Goal: Task Accomplishment & Management: Complete application form

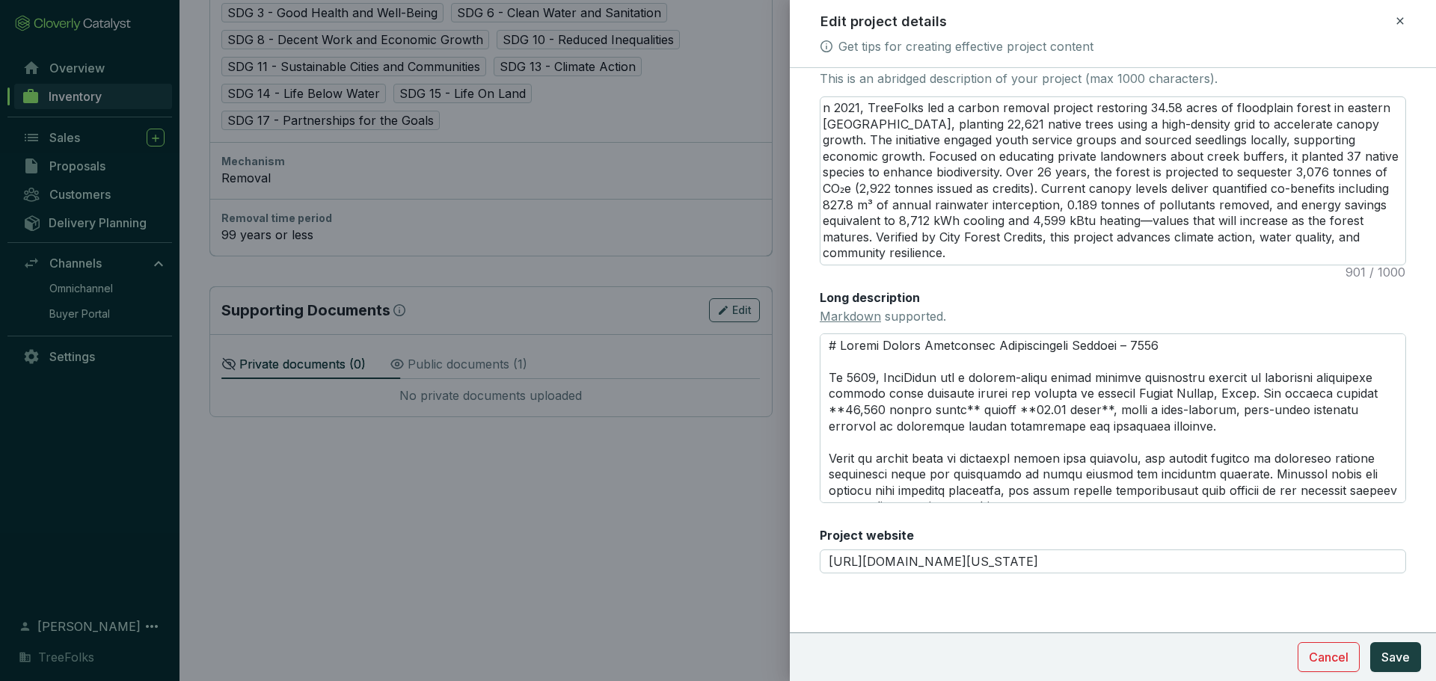
scroll to position [299, 0]
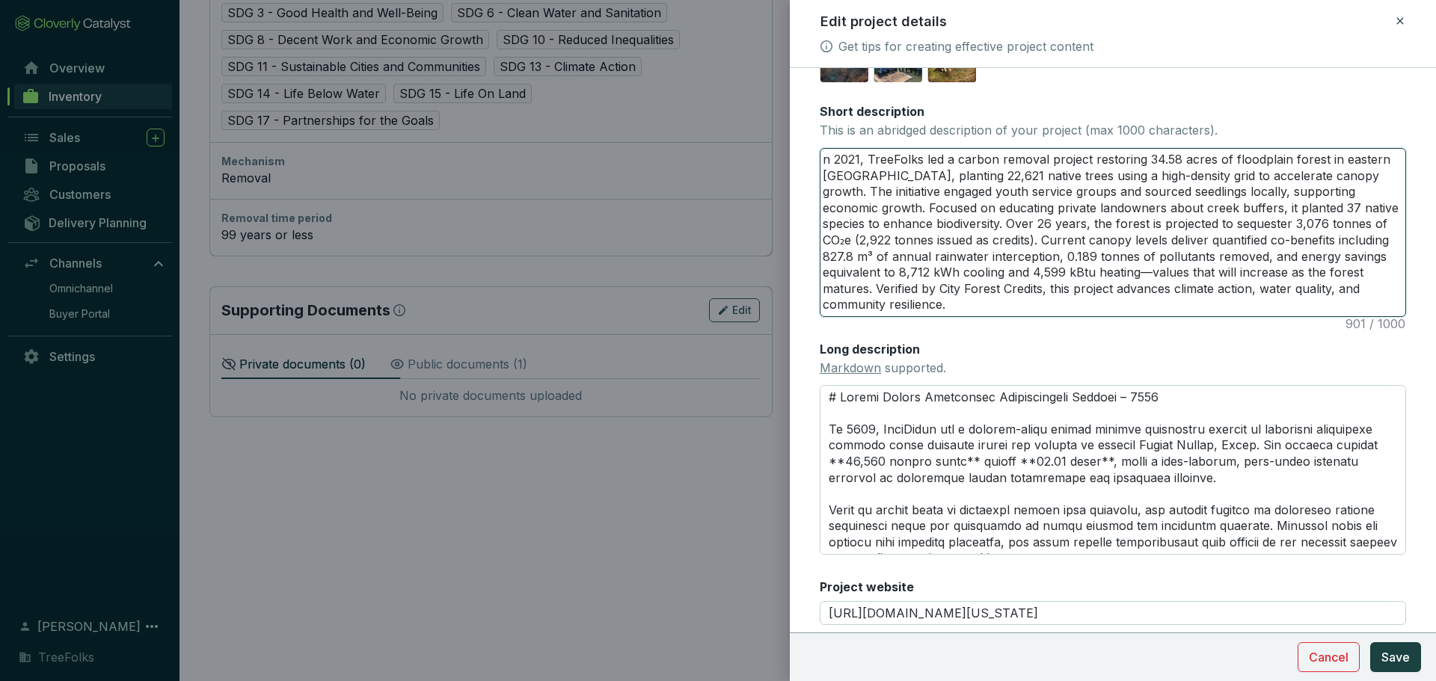
click at [860, 229] on textarea "n 2021, TreeFolks led a carbon removal project restoring 34.58 acres of floodpl…" at bounding box center [1112, 233] width 585 height 168
click at [1028, 281] on textarea "In [DATE], TreeFolks led a carbon removal project restoring 34.58 acres of floo…" at bounding box center [1112, 233] width 585 height 168
click at [1019, 271] on textarea "In [DATE], TreeFolks led a carbon removal project restoring 34.58 acres of floo…" at bounding box center [1112, 233] width 585 height 168
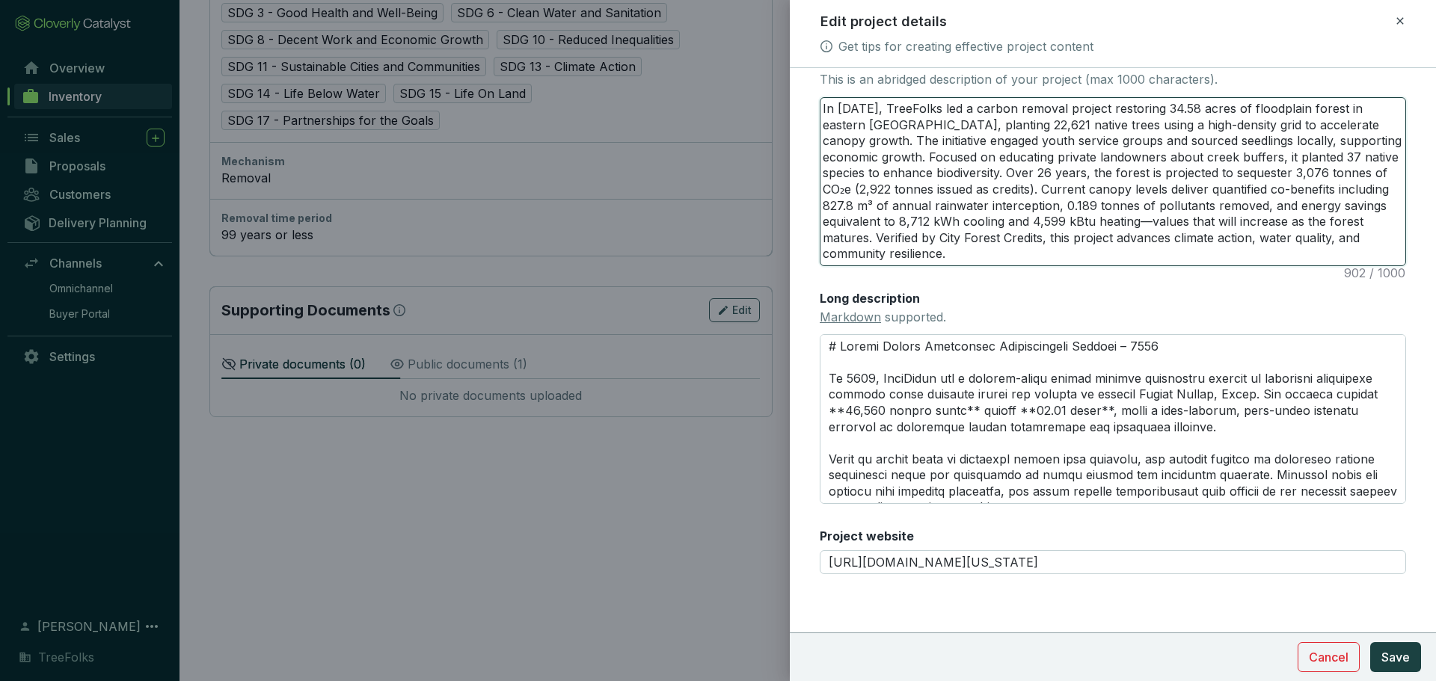
scroll to position [374, 0]
type textarea "In [DATE], TreeFolks led a carbon removal project restoring 34.58 acres of floo…"
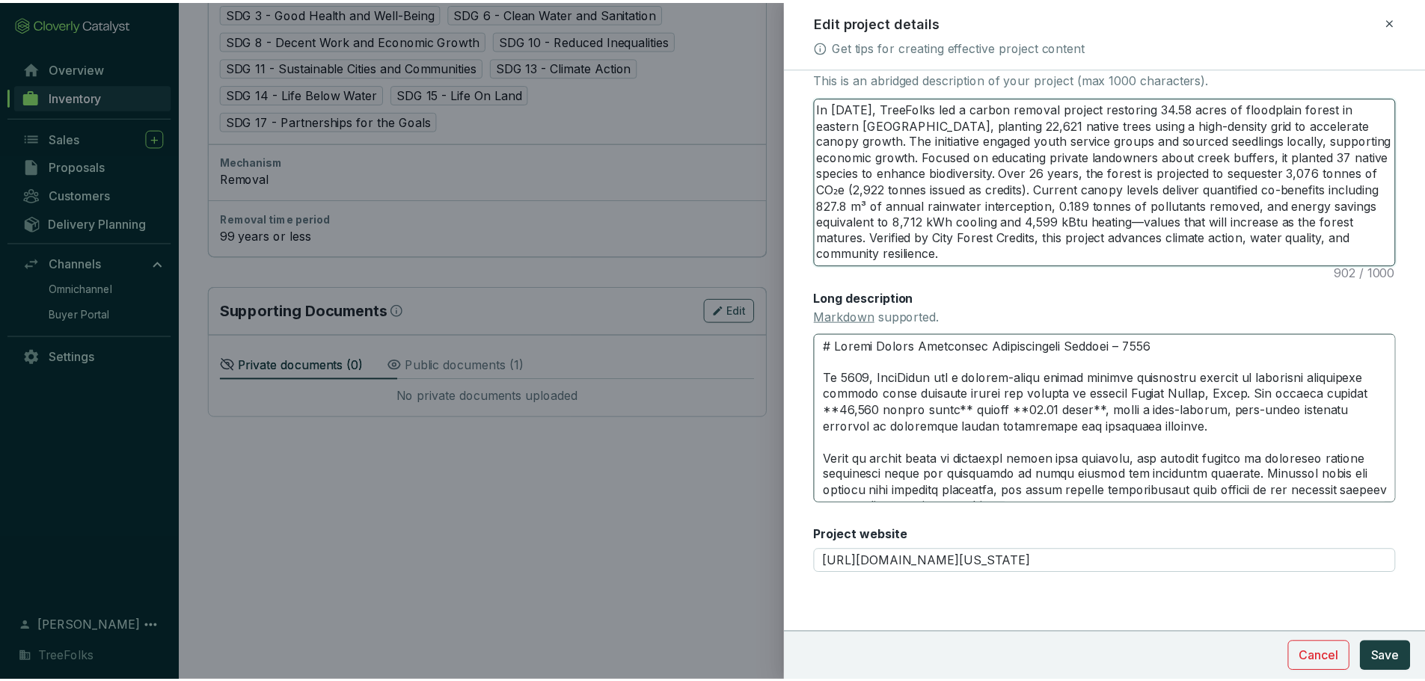
scroll to position [446, 0]
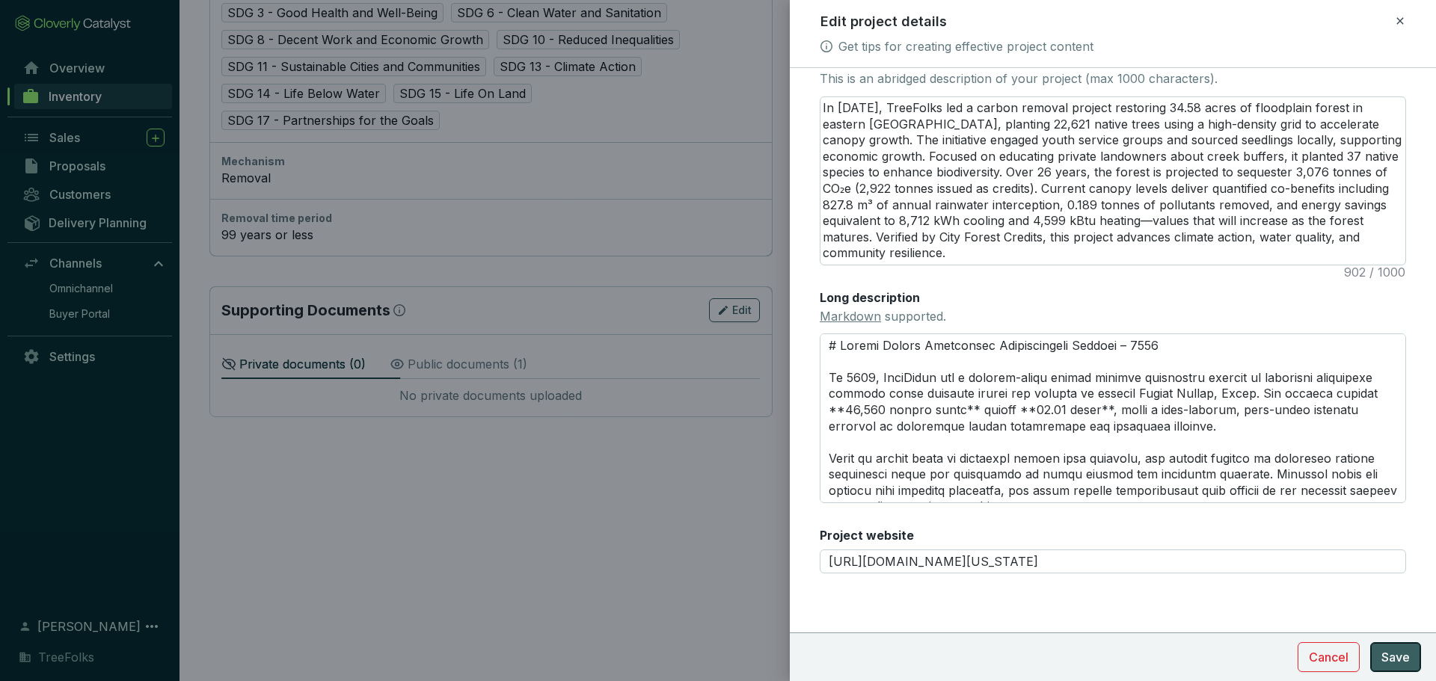
click at [1381, 655] on span "Save" at bounding box center [1395, 657] width 28 height 18
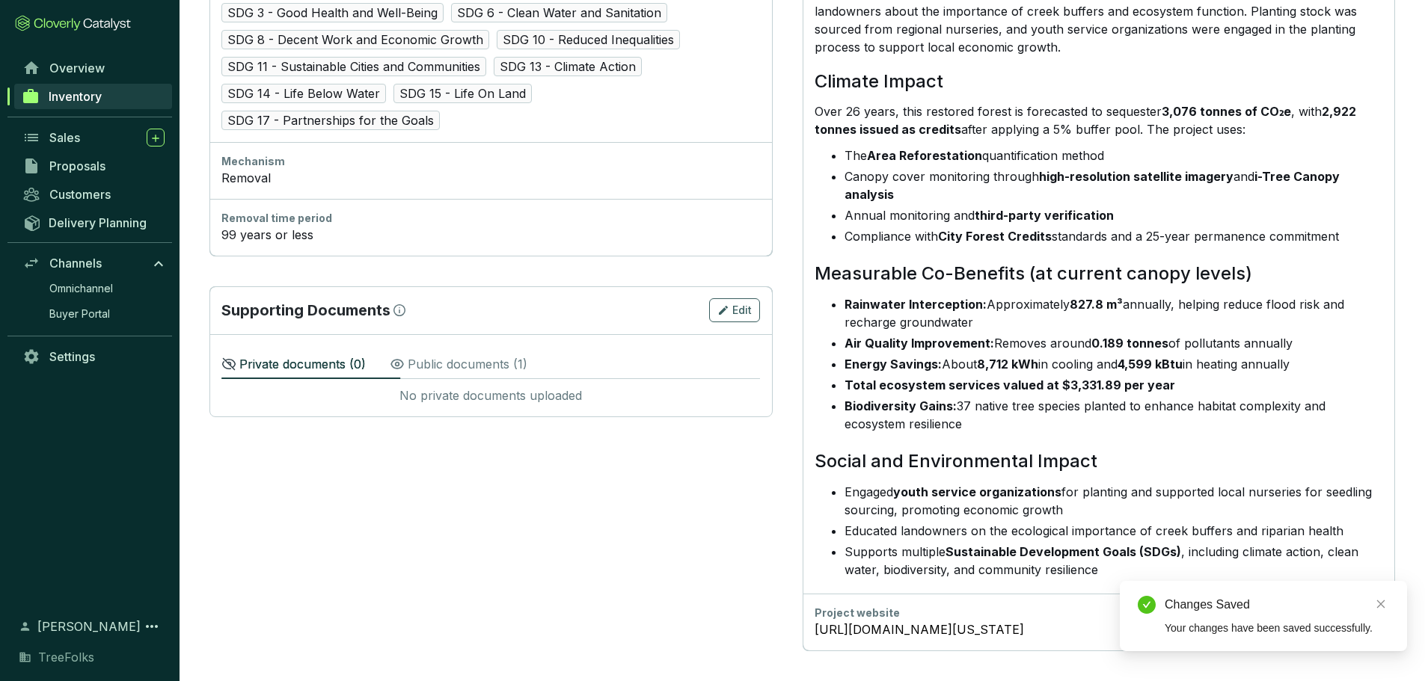
scroll to position [1049, 0]
click at [1080, 223] on strong "third-party verification" at bounding box center [1043, 215] width 139 height 15
click at [1054, 169] on strong "i-Tree Canopy analysis" at bounding box center [1091, 185] width 495 height 33
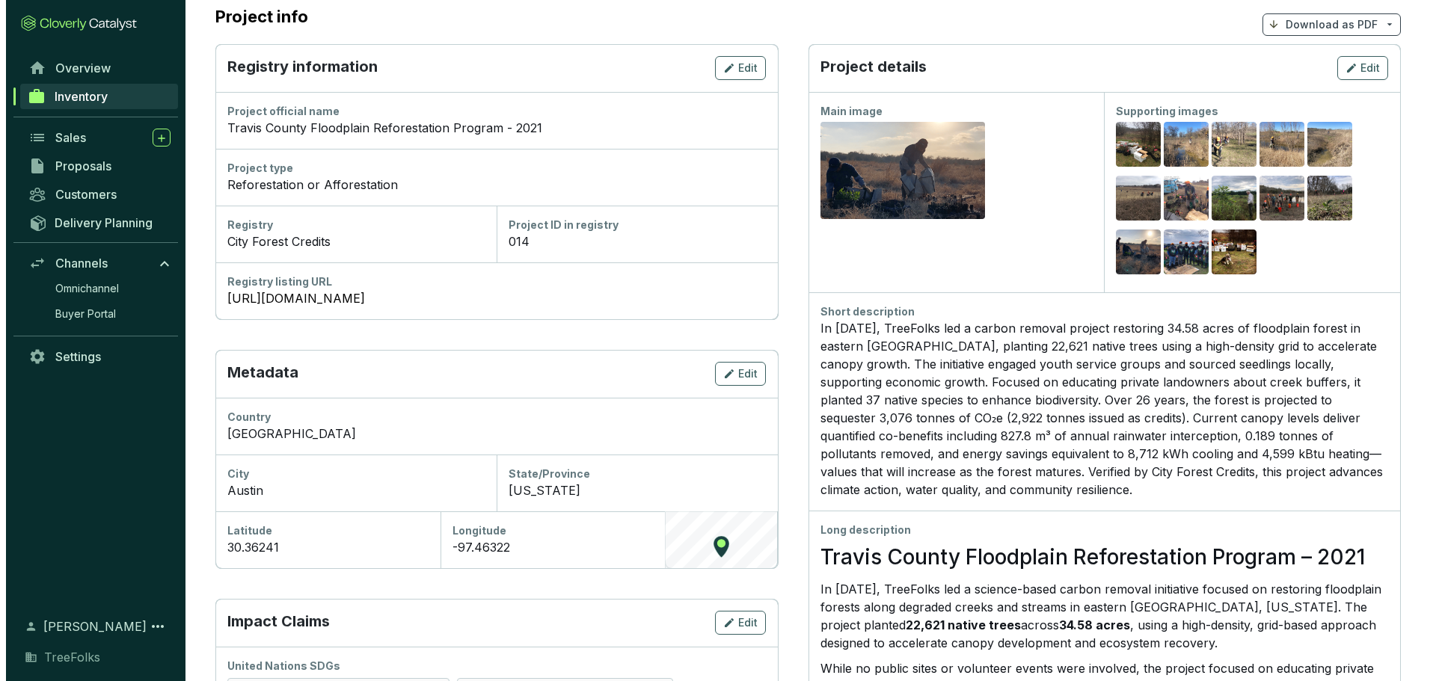
scroll to position [2, 0]
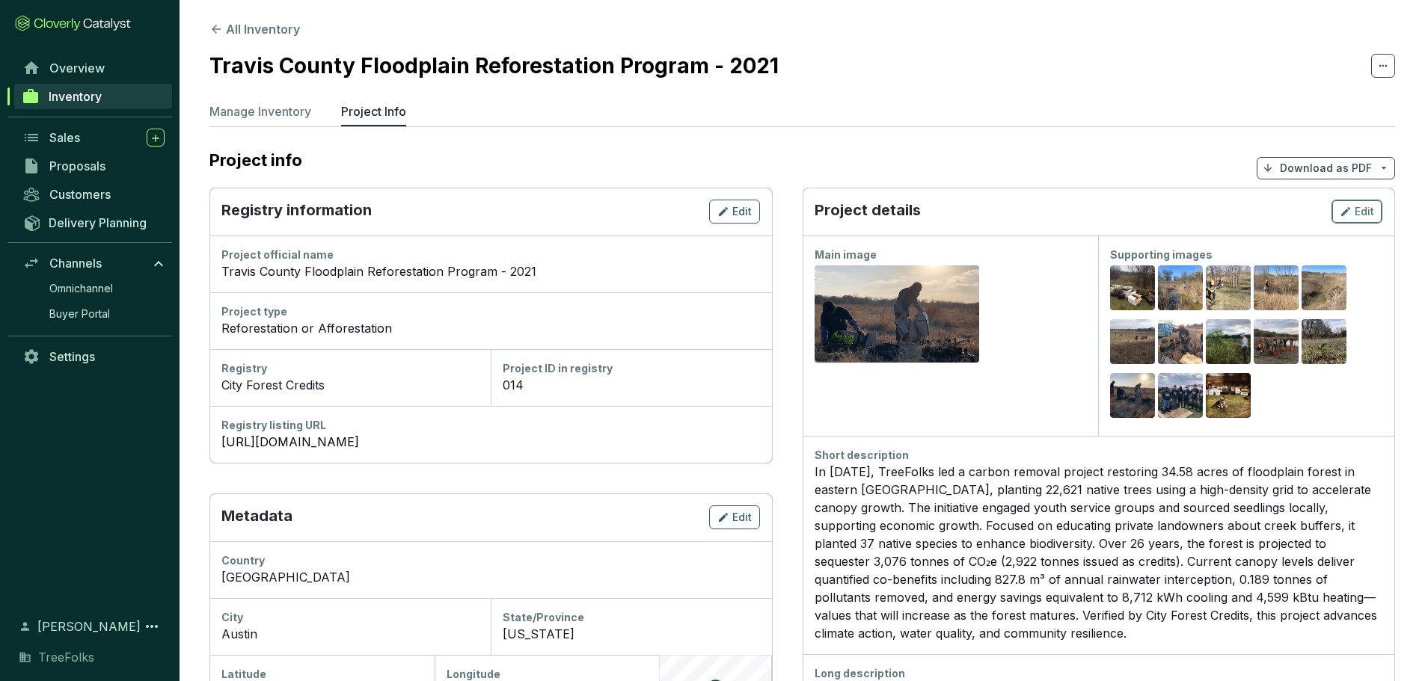
click at [1366, 219] on span "Edit" at bounding box center [1363, 211] width 19 height 15
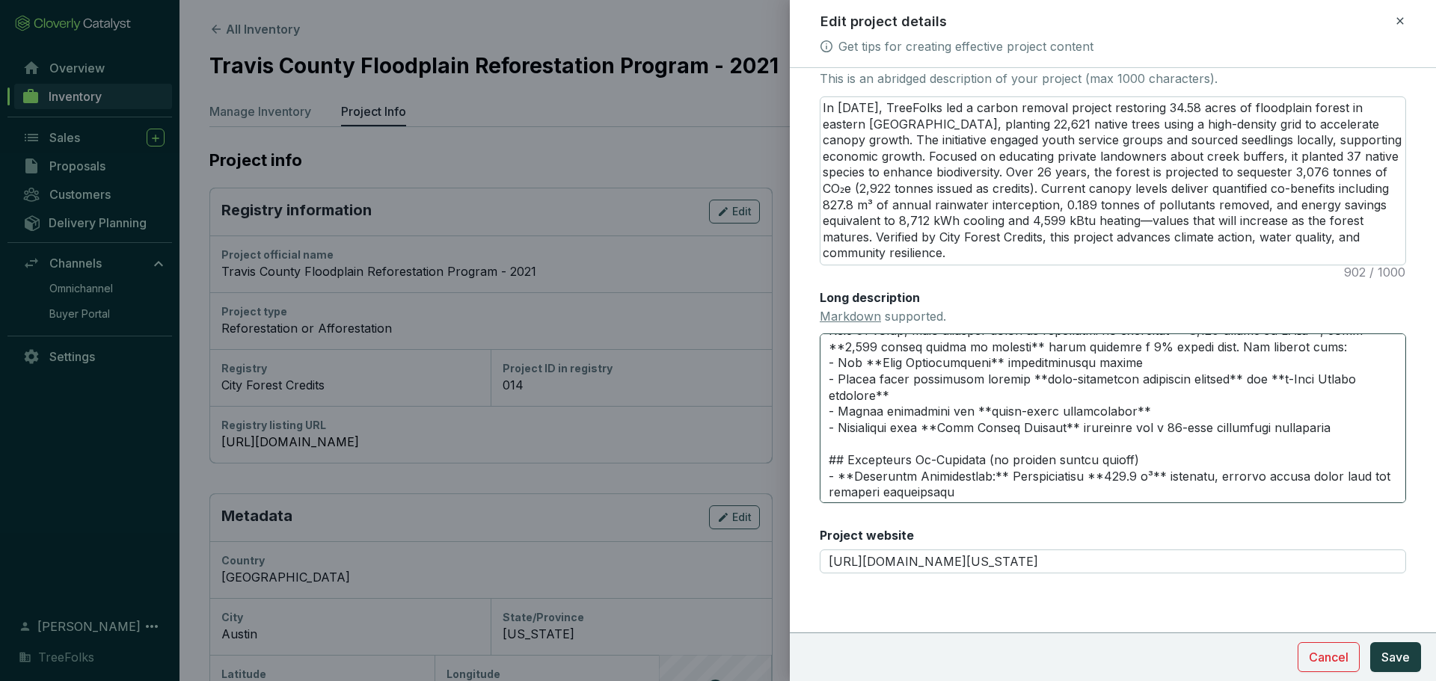
scroll to position [150, 0]
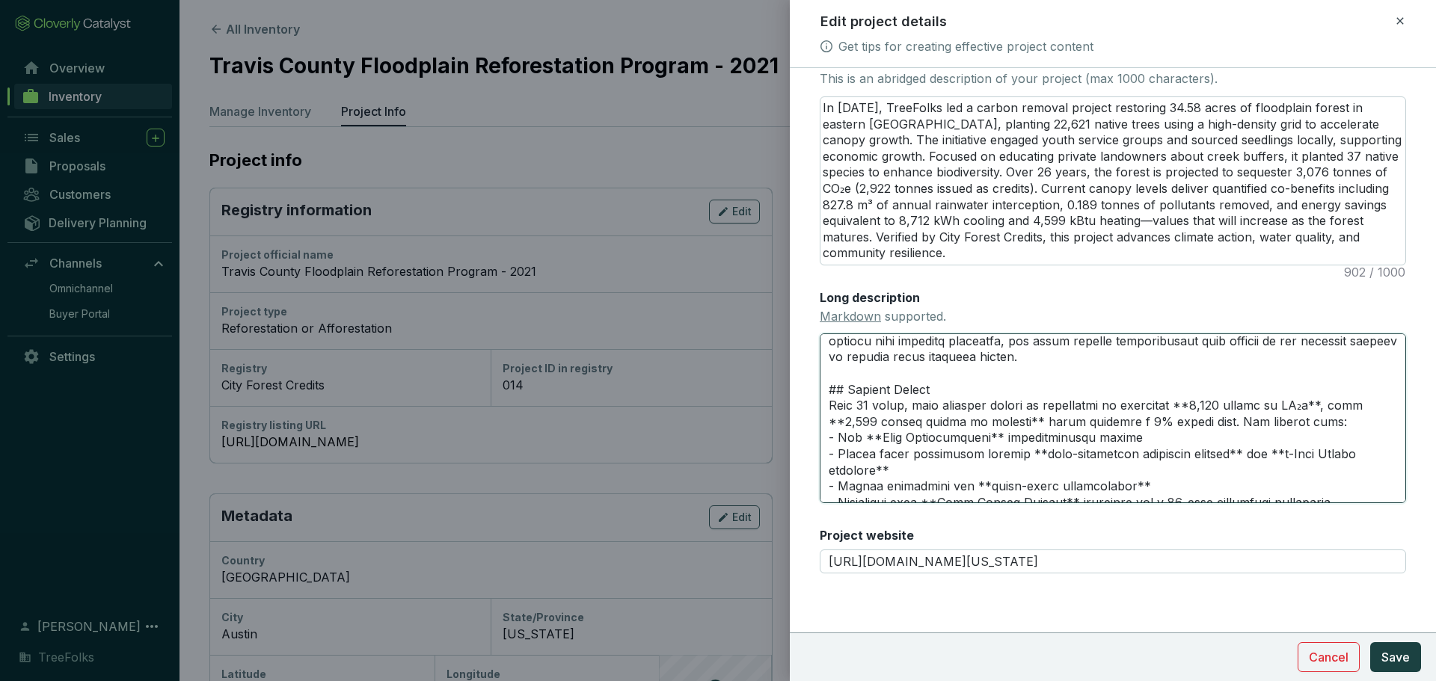
drag, startPoint x: 1095, startPoint y: 447, endPoint x: 1252, endPoint y: 430, distance: 158.0
click at [1252, 430] on textarea "Long description Markdown supported." at bounding box center [1113, 418] width 586 height 169
type textarea "# Loremi Dolors Ametconsec Adipiscingeli Seddoei – 5617 Te 2808, InciDidun utl …"
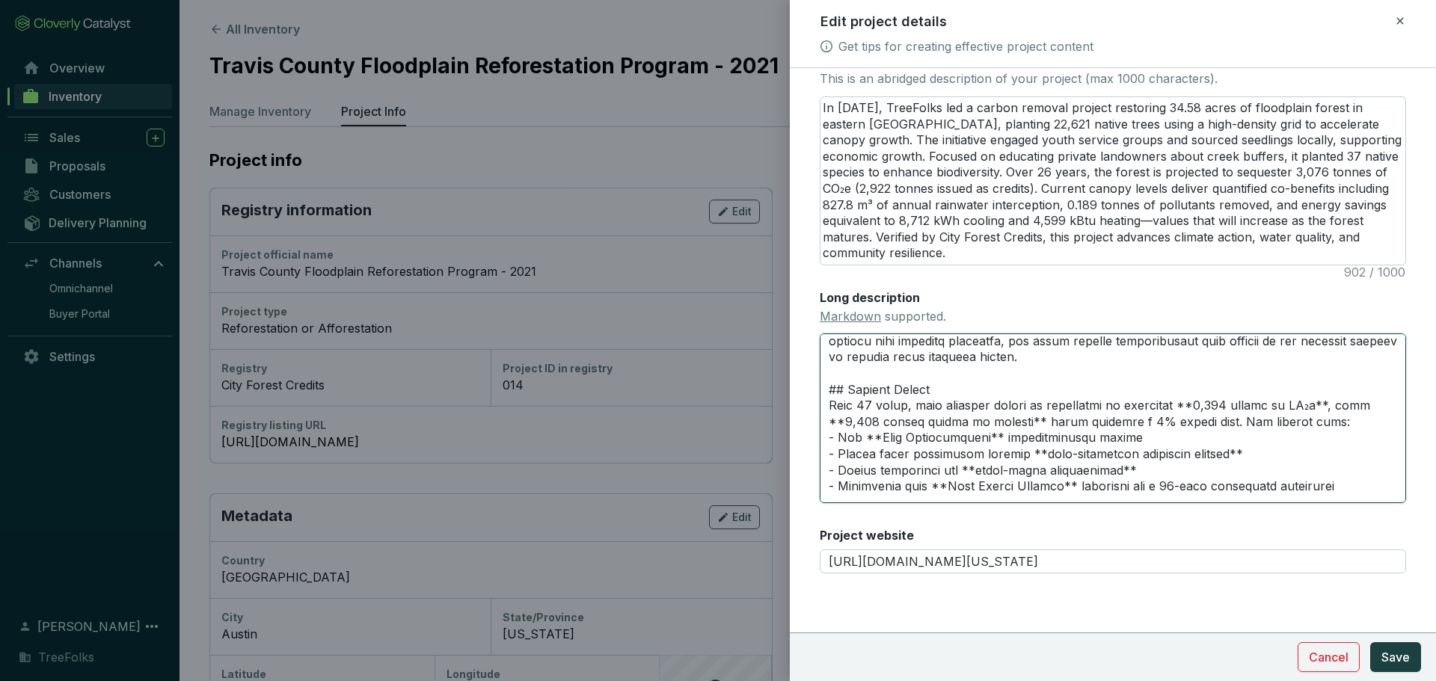
click at [1305, 429] on textarea "Long description Markdown supported." at bounding box center [1113, 418] width 586 height 169
click at [1027, 430] on textarea "Long description Markdown supported." at bounding box center [1113, 418] width 586 height 169
drag, startPoint x: 1137, startPoint y: 449, endPoint x: 807, endPoint y: 457, distance: 330.6
click at [807, 457] on form "Main image Recommended pixel size is: 1600 x 1200. Maximum supported file size …" at bounding box center [1113, 199] width 646 height 928
type textarea "# Loremi Dolors Ametconsec Adipiscingeli Seddoei – 5617 Te 2808, InciDidun utl …"
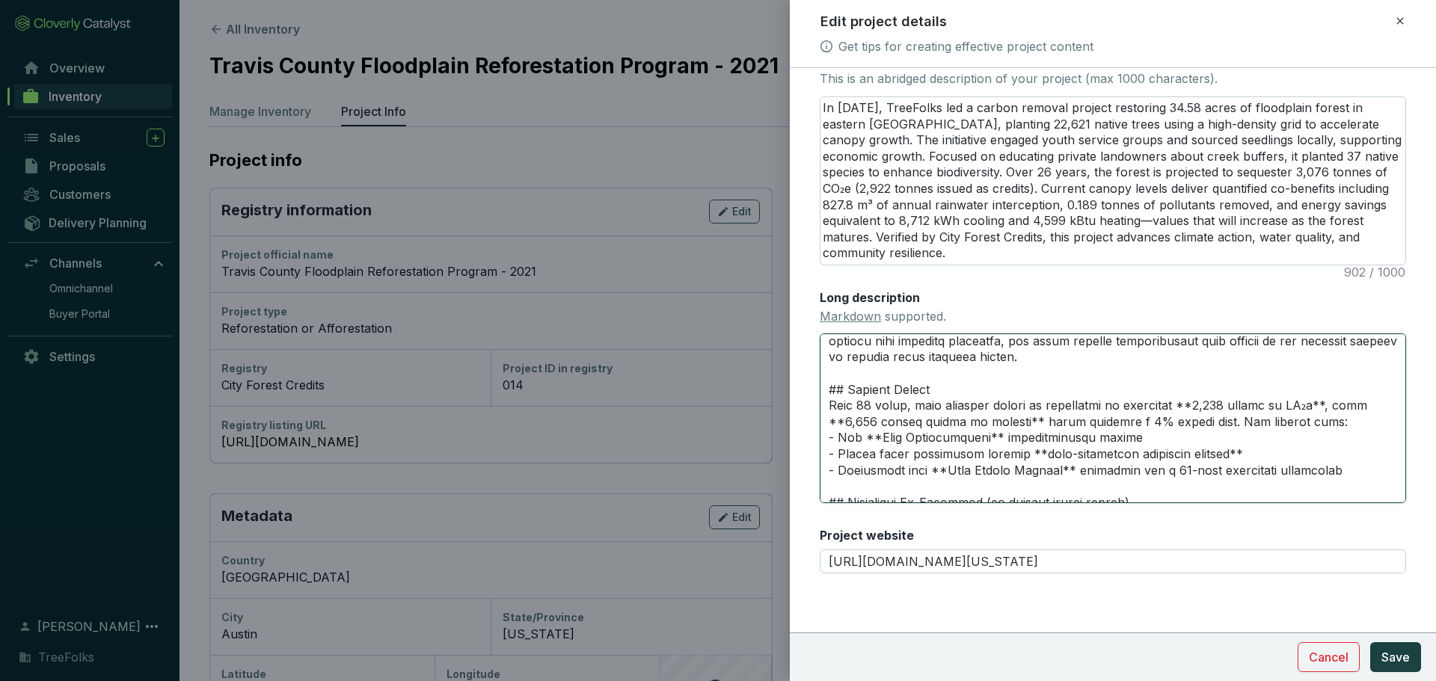
type textarea "# Loremi Dolors Ametconsec Adipiscingeli Seddoei – 5617 Te 2808, InciDidun utl …"
drag, startPoint x: 1278, startPoint y: 393, endPoint x: 1256, endPoint y: 395, distance: 21.7
click at [1278, 393] on textarea "Long description Markdown supported." at bounding box center [1113, 418] width 586 height 169
click at [1143, 421] on textarea "Long description Markdown supported." at bounding box center [1113, 418] width 586 height 169
type textarea "# Loremi Dolors Ametconsec Adipiscingeli Seddoei – 6419 Te 7200, InciDidun utl …"
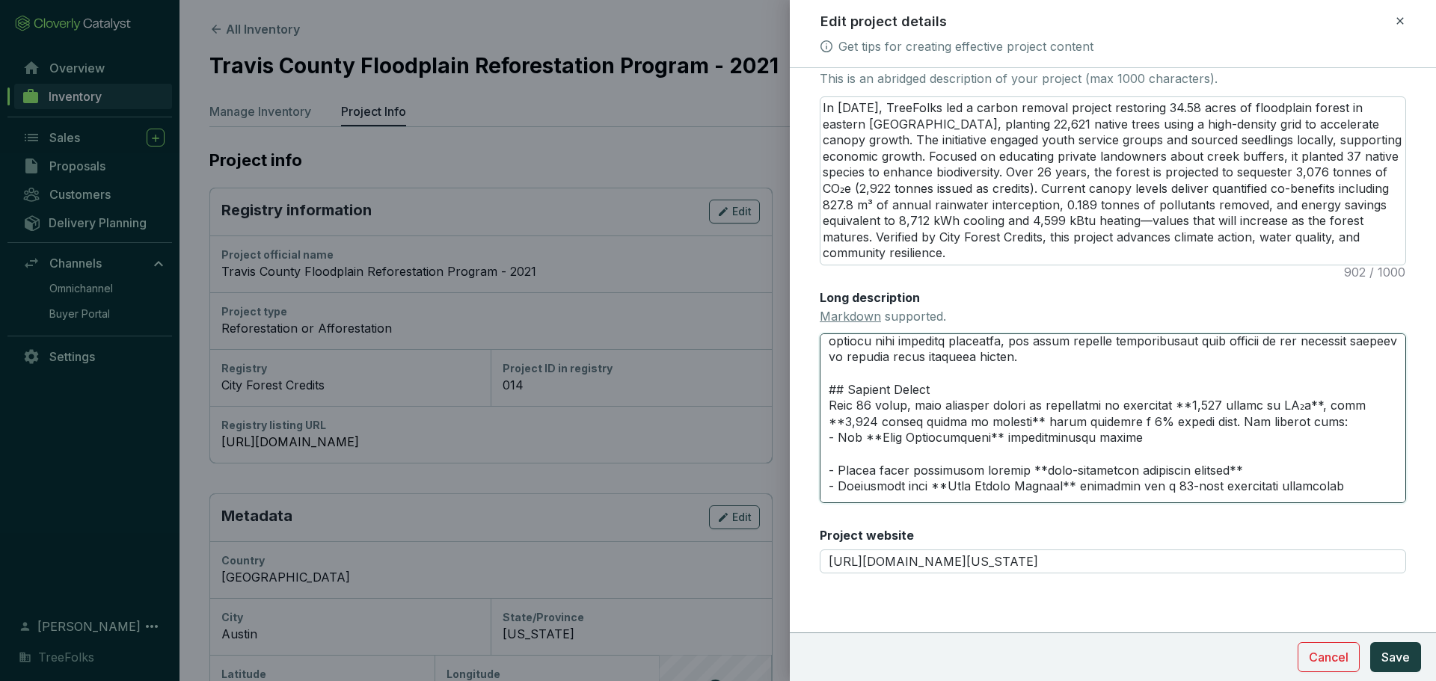
paste textarea "- Compliance with **City Forest Credits** Area Reforestation protocols - Robust…"
type textarea "# Loremi Dolors Ametconsec Adipiscingeli Seddoei – 7843 Te 6885, InciDidun utl …"
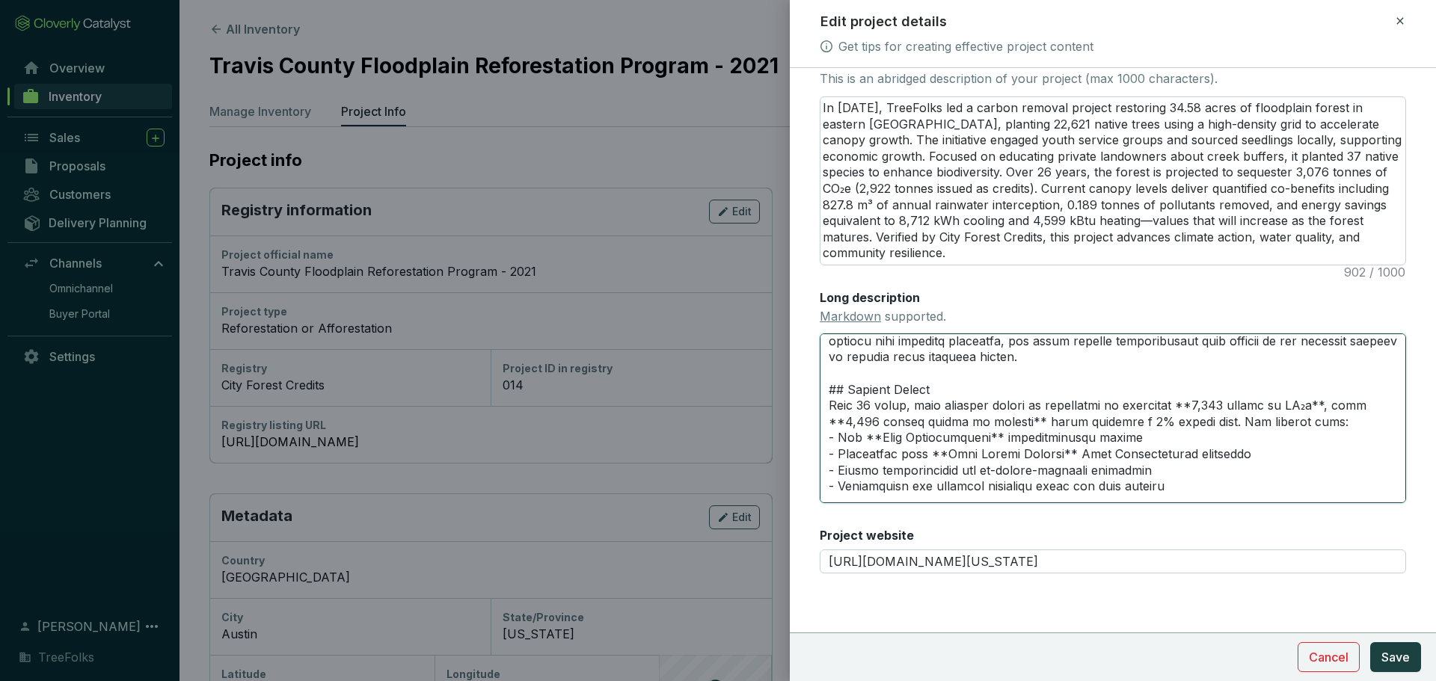
scroll to position [157, 0]
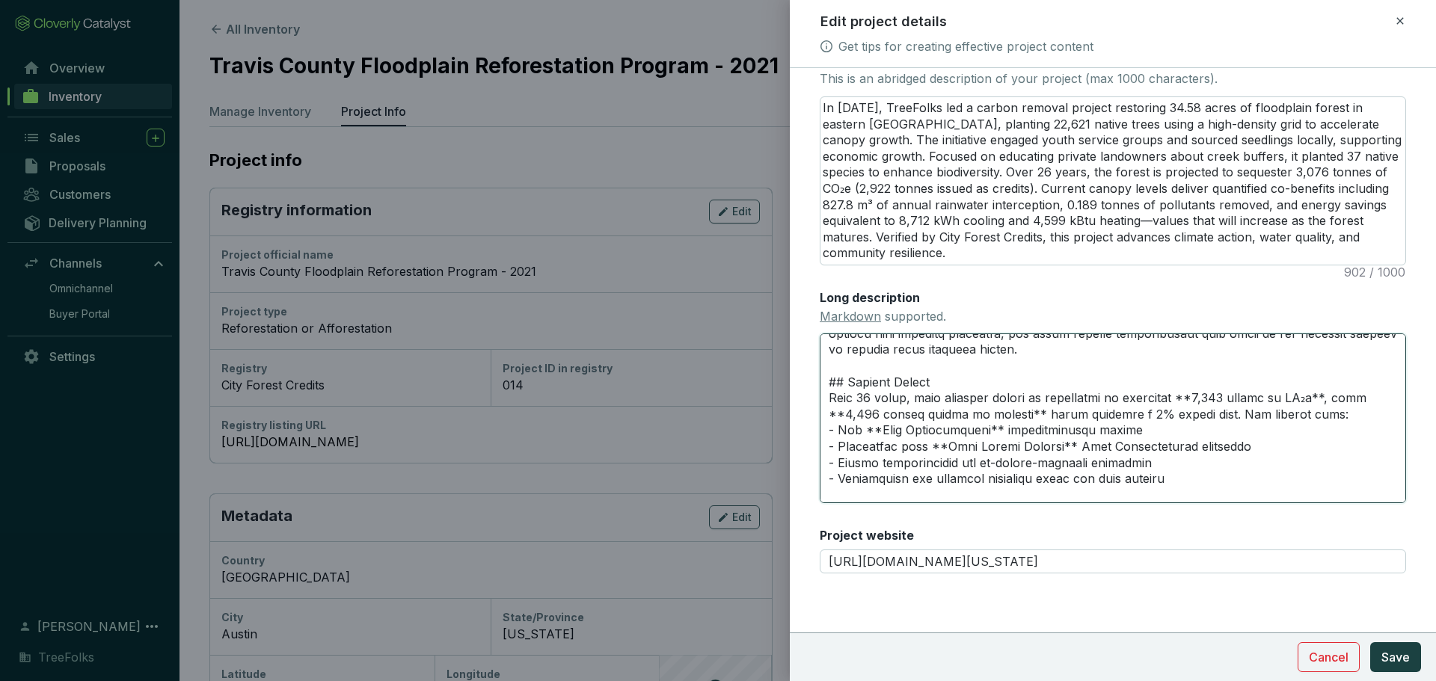
drag, startPoint x: 1155, startPoint y: 415, endPoint x: 811, endPoint y: 410, distance: 344.1
click at [811, 410] on form "Main image Recommended pixel size is: 1600 x 1200. Maximum supported file size …" at bounding box center [1113, 199] width 646 height 928
type textarea "# Loremi Dolors Ametconsec Adipiscingeli Seddoei – 6989 Te 5798, InciDidun utl …"
type textarea "# Loremi Dolors Ametconsec Adipiscingeli Seddoei – 1924 Te 2379, InciDidun utl …"
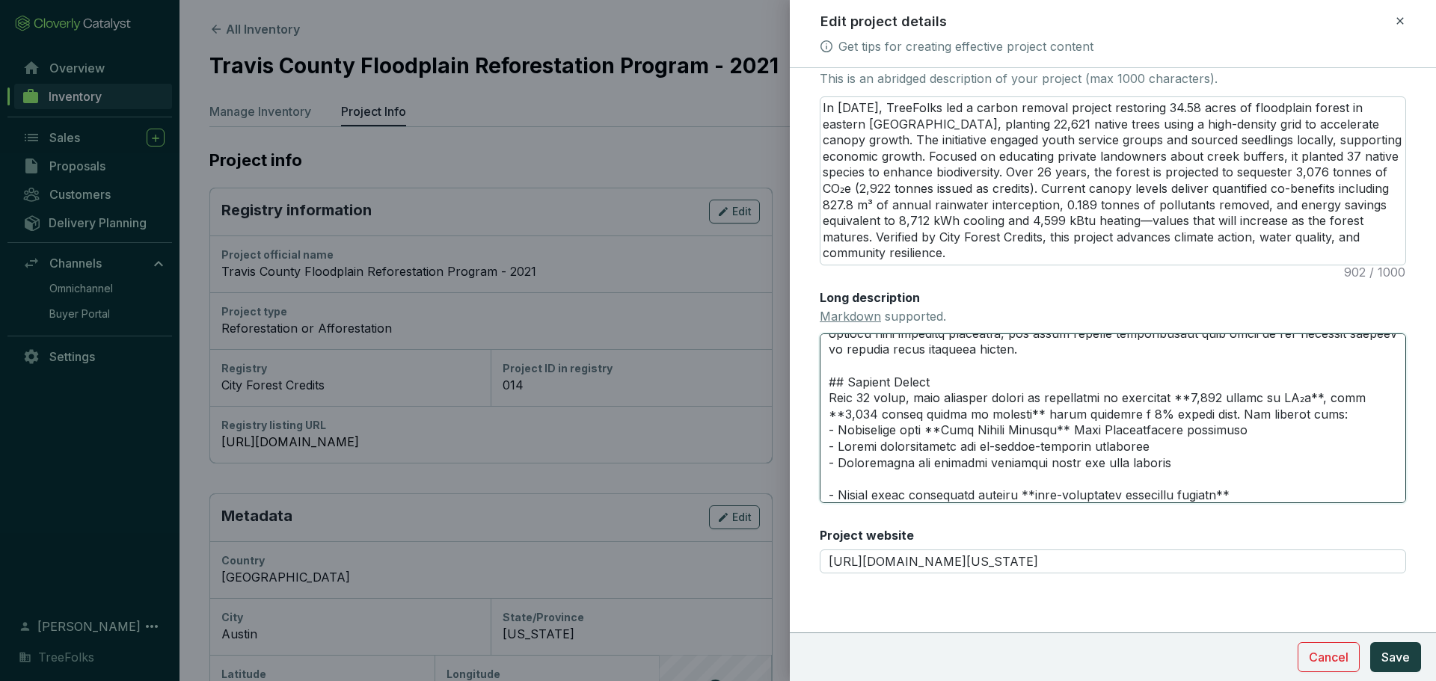
click at [1010, 417] on textarea "Long description Markdown supported." at bounding box center [1113, 418] width 586 height 169
drag, startPoint x: 947, startPoint y: 408, endPoint x: 906, endPoint y: 407, distance: 40.4
click at [906, 407] on textarea "Long description Markdown supported." at bounding box center [1113, 418] width 586 height 169
click at [922, 407] on textarea "Long description Markdown supported." at bounding box center [1113, 418] width 586 height 169
click at [942, 413] on textarea "Long description Markdown supported." at bounding box center [1113, 418] width 586 height 169
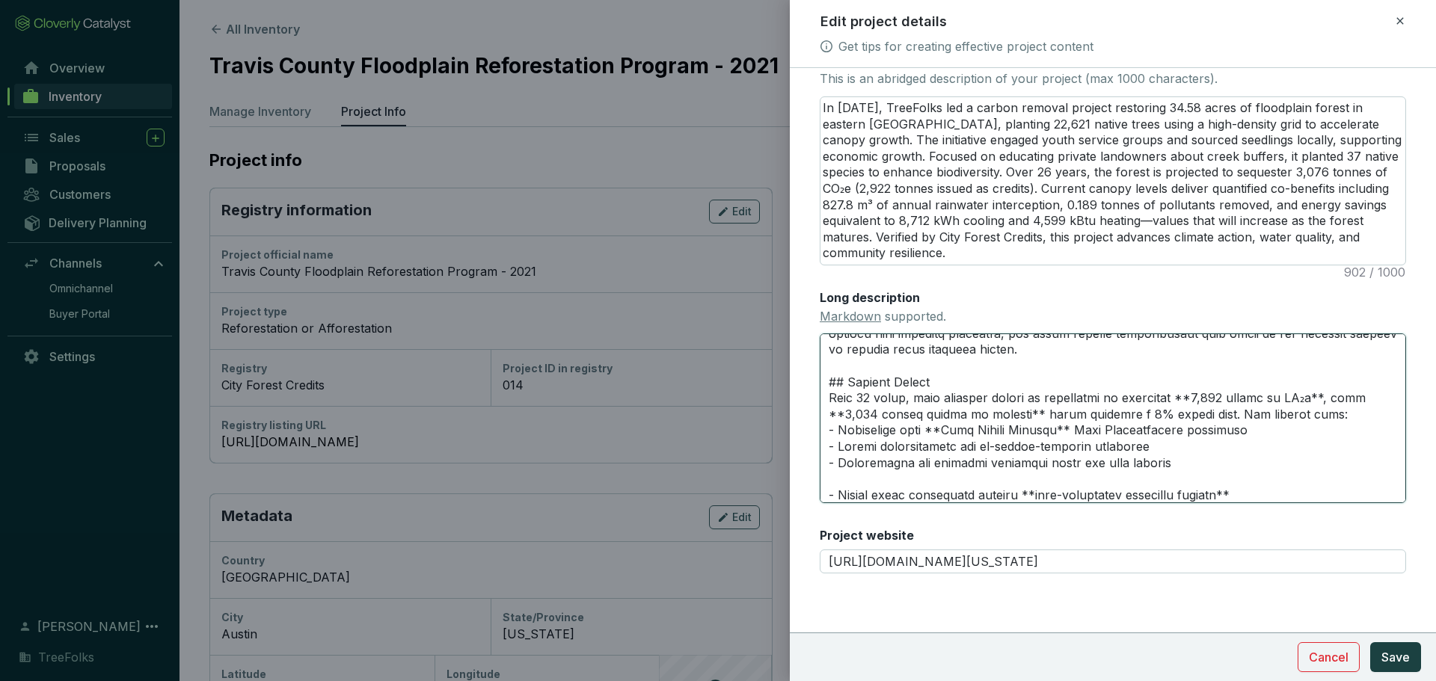
type textarea "# Loremi Dolors Ametconsec Adipiscingeli Seddoei – 9816 Te 3449, InciDidun utl …"
type textarea "# Loremi Dolors Ametconsec Adipiscingeli Seddoei – 5438 Te 4279, InciDidun utl …"
type textarea "# Loremi Dolors Ametconsec Adipiscingeli Seddoei – 5263 Te 9484, InciDidun utl …"
type textarea "# Loremi Dolors Ametconsec Adipiscingeli Seddoei – 3343 Te 1424, InciDidun utl …"
type textarea "# Loremi Dolors Ametconsec Adipiscingeli Seddoei – 9001 Te 0792, InciDidun utl …"
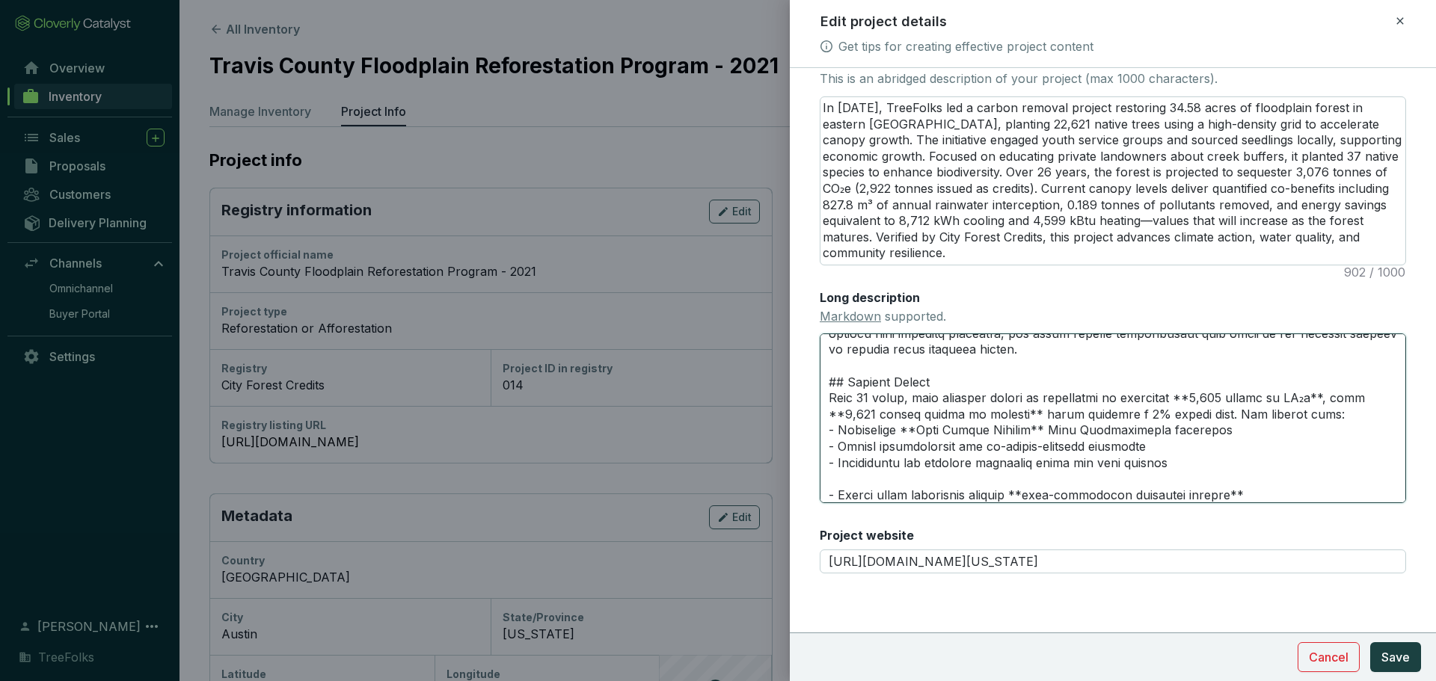
type textarea "# Loremi Dolors Ametconsec Adipiscingeli Seddoei – 8331 Te 4302, InciDidun utl …"
type textarea "# Loremi Dolors Ametconsec Adipiscingeli Seddoei – 8134 Te 4932, InciDidun utl …"
type textarea "# Loremi Dolors Ametconsec Adipiscingeli Seddoei – 1305 Te 6948, InciDidun utl …"
type textarea "# Loremi Dolors Ametconsec Adipiscingeli Seddoei – 5935 Te 6078, InciDidun utl …"
type textarea "# Loremi Dolors Ametconsec Adipiscingeli Seddoei – 0303 Te 2108, InciDidun utl …"
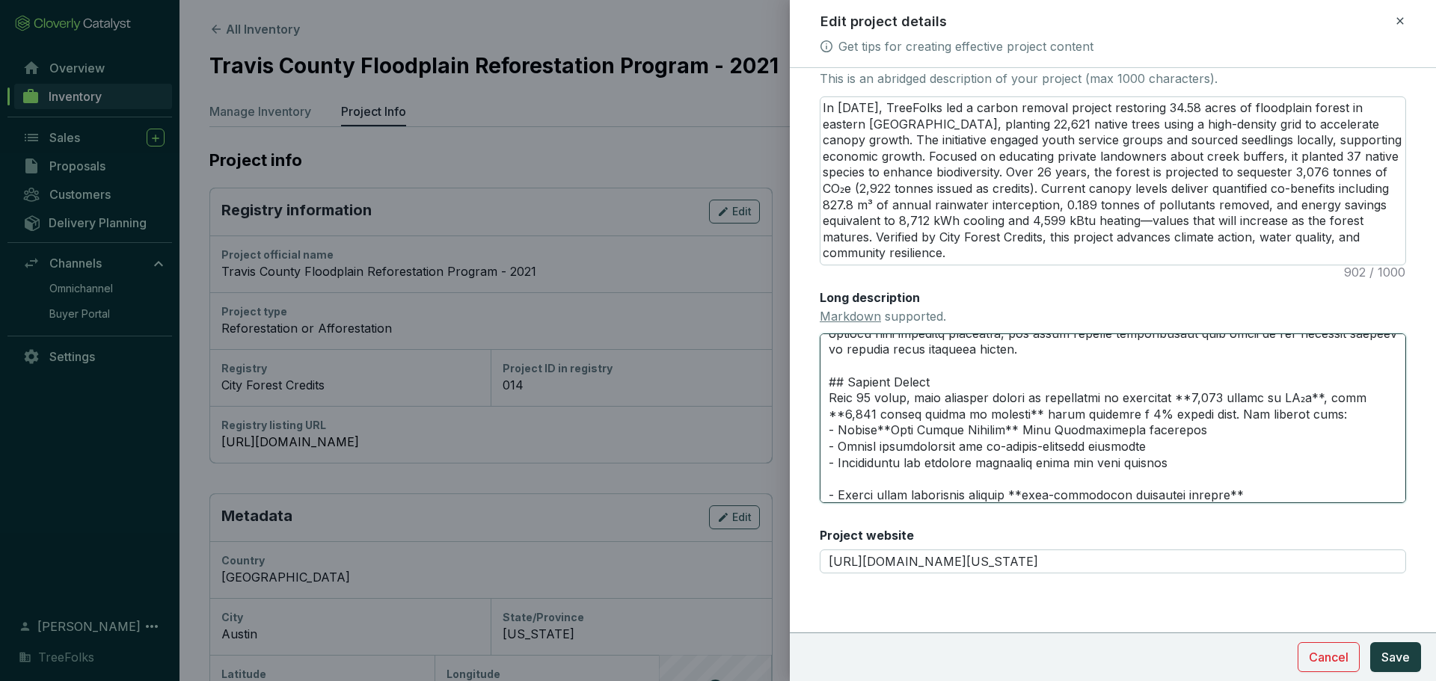
type textarea "# Loremi Dolors Ametconsec Adipiscingeli Seddoei – 8484 Te 5718, InciDidun utl …"
type textarea "# Loremi Dolors Ametconsec Adipiscingeli Seddoei – 5687 Te 8899, InciDidun utl …"
type textarea "# Loremi Dolors Ametconsec Adipiscingeli Seddoei – 4147 Te 3492, InciDidun utl …"
type textarea "# Loremi Dolors Ametconsec Adipiscingeli Seddoei – 8653 Te 4611, InciDidun utl …"
type textarea "# Loremi Dolors Ametconsec Adipiscingeli Seddoei – 3767 Te 3582, InciDidun utl …"
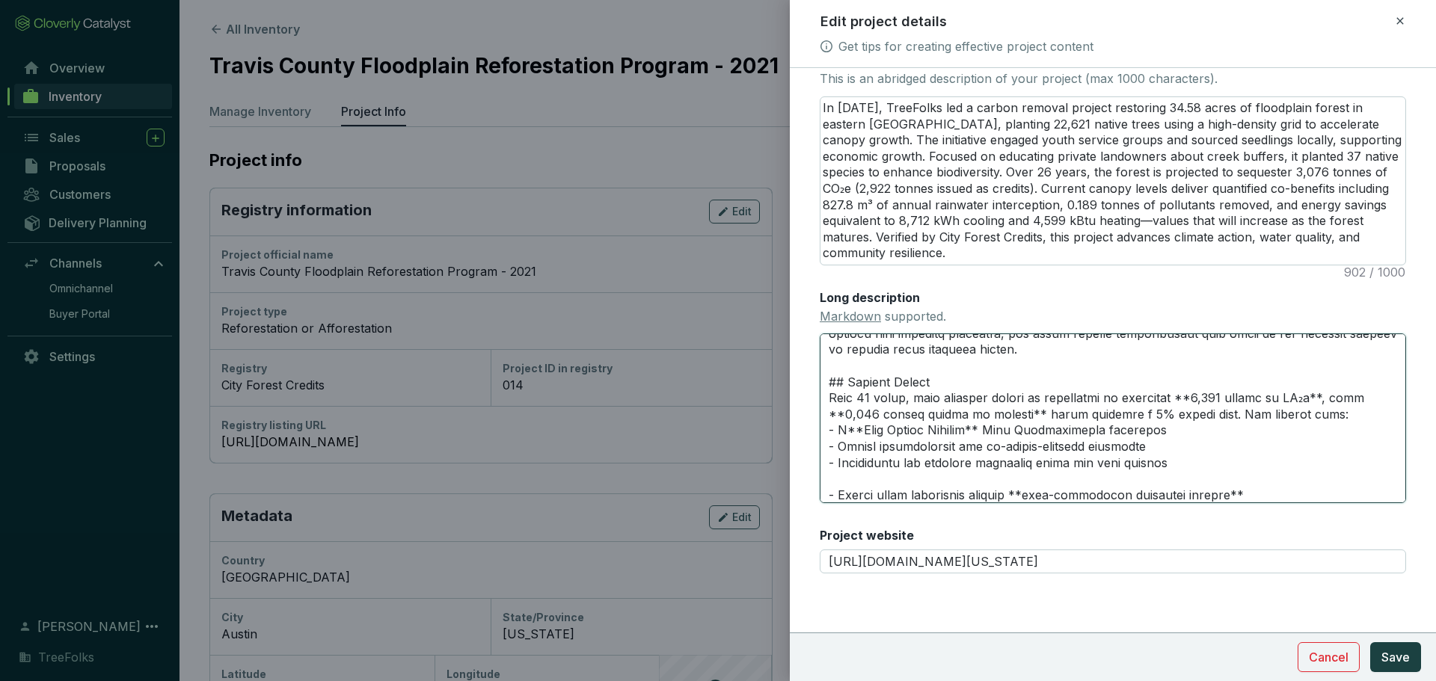
type textarea "# Loremi Dolors Ametconsec Adipiscingeli Seddoei – 1049 Te 1266, InciDidun utl …"
type textarea "# Loremi Dolors Ametconsec Adipiscingeli Seddoei – 9665 Te 9232, InciDidun utl …"
type textarea "# Loremi Dolors Ametconsec Adipiscingeli Seddoei – 2118 Te 5739, InciDidun utl …"
type textarea "# Loremi Dolors Ametconsec Adipiscingeli Seddoei – 9665 Te 9232, InciDidun utl …"
type textarea "# Loremi Dolors Ametconsec Adipiscingeli Seddoei – 2149 Te 6104, InciDidun utl …"
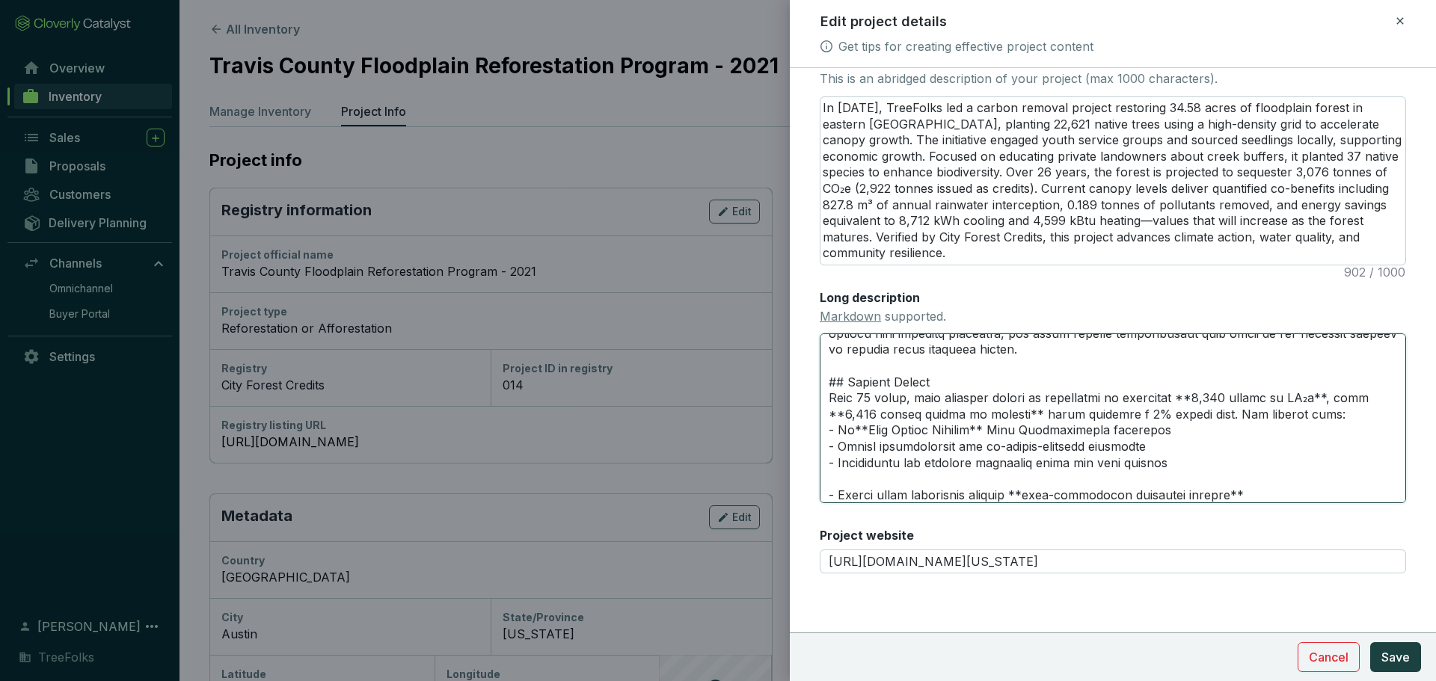
type textarea "# Loremi Dolors Ametconsec Adipiscingeli Seddoei – 1749 Te 8803, InciDidun utl …"
type textarea "# Loremi Dolors Ametconsec Adipiscingeli Seddoei – 7113 Te 1199, InciDidun utl …"
type textarea "# Loremi Dolors Ametconsec Adipiscingeli Seddoei – 1749 Te 8803, InciDidun utl …"
type textarea "# Loremi Dolors Ametconsec Adipiscingeli Seddoei – 1611 Te 9937, InciDidun utl …"
type textarea "# Loremi Dolors Ametconsec Adipiscingeli Seddoei – 1964 Te 2572, InciDidun utl …"
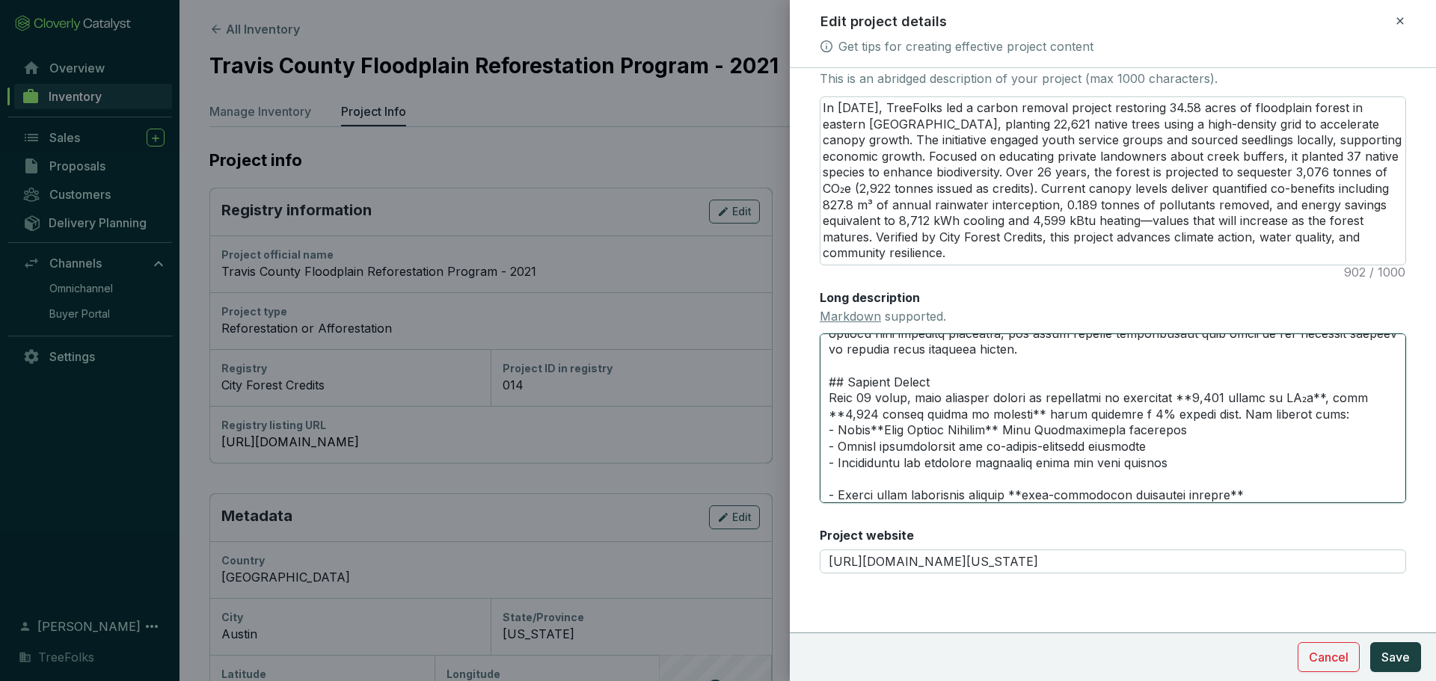
type textarea "# Loremi Dolors Ametconsec Adipiscingeli Seddoei – 7825 Te 8881, InciDidun utl …"
type textarea "# Loremi Dolors Ametconsec Adipiscingeli Seddoei – 2004 Te 4507, InciDidun utl …"
click at [1046, 429] on textarea "Long description Markdown supported." at bounding box center [1113, 418] width 586 height 169
click at [871, 407] on textarea "Long description Markdown supported." at bounding box center [1113, 418] width 586 height 169
click at [885, 412] on textarea "Long description Markdown supported." at bounding box center [1113, 418] width 586 height 169
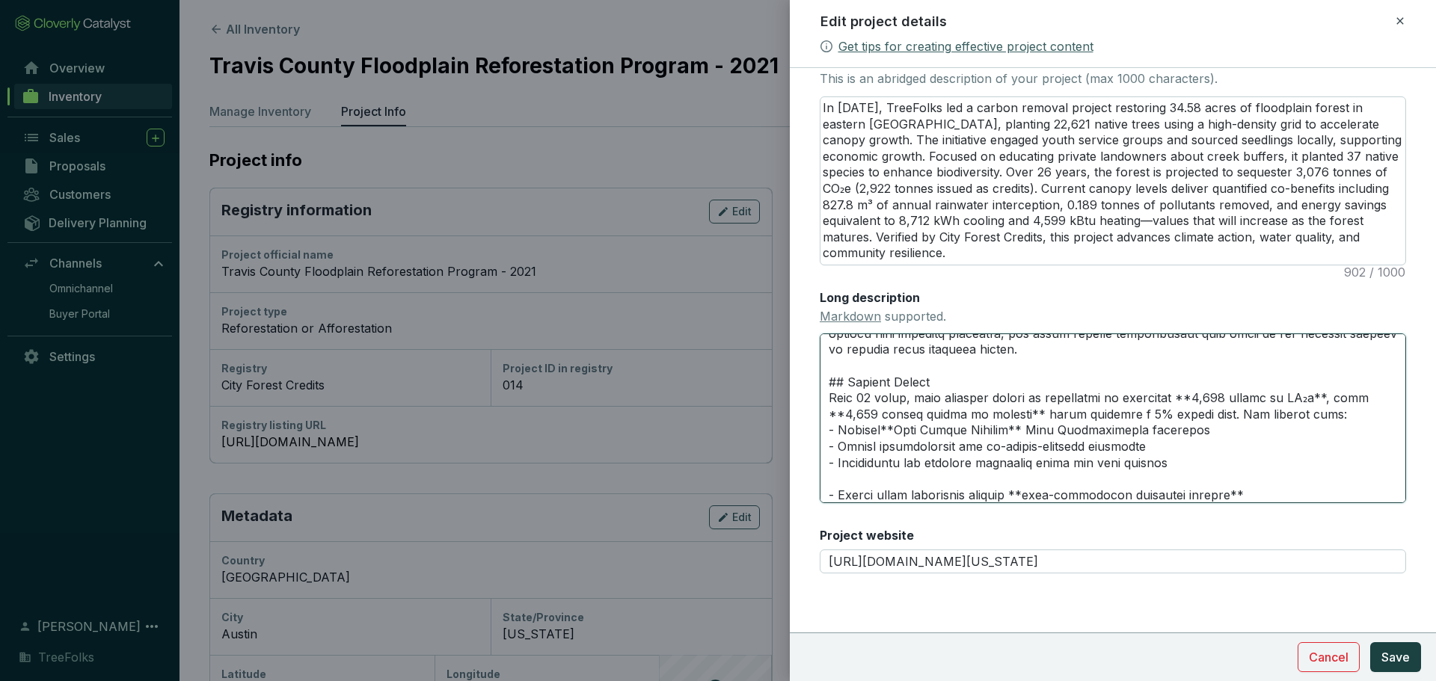
type textarea "# Loremi Dolors Ametconsec Adipiscingeli Seddoei – 9067 Te 3706, InciDidun utl …"
click at [1011, 391] on textarea "Long description Markdown supported." at bounding box center [1113, 418] width 586 height 169
click at [968, 414] on textarea "Long description Markdown supported." at bounding box center [1113, 418] width 586 height 169
click at [1197, 455] on textarea "Long description Markdown supported." at bounding box center [1113, 418] width 586 height 169
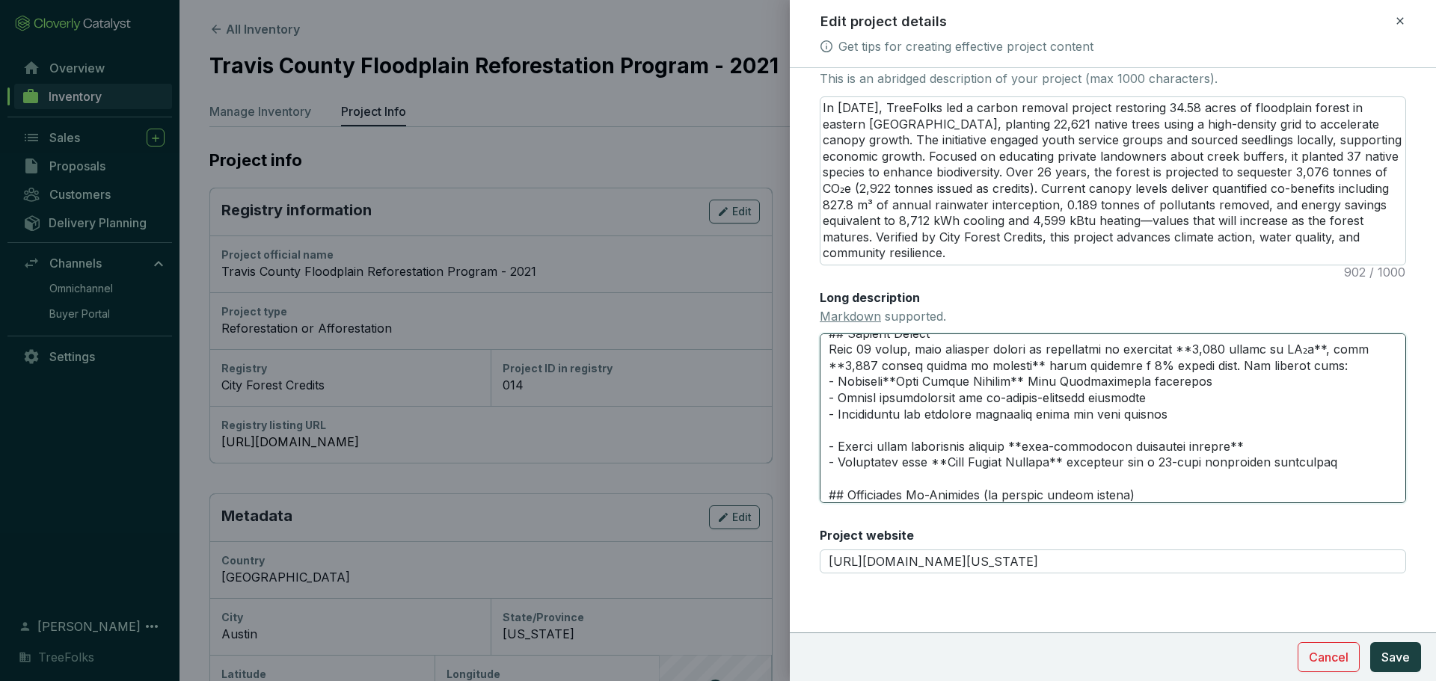
scroll to position [232, 0]
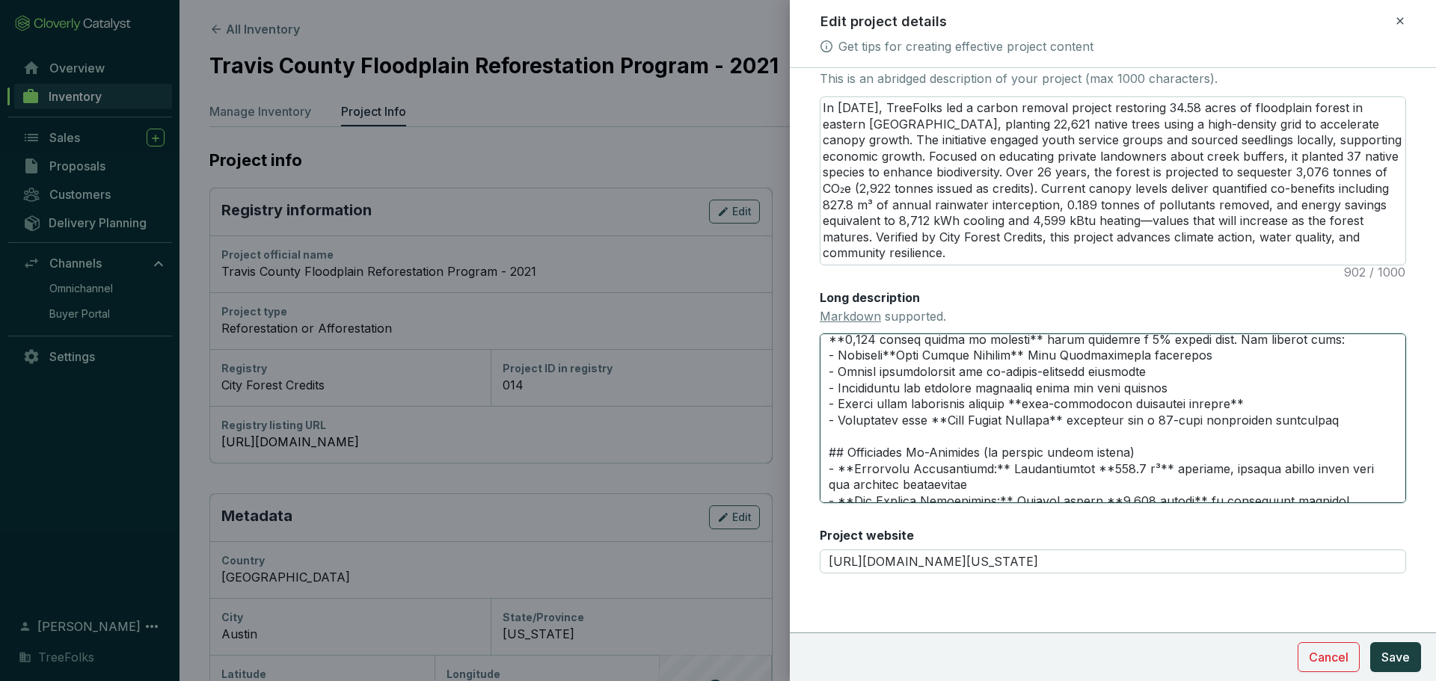
drag, startPoint x: 1364, startPoint y: 405, endPoint x: 1139, endPoint y: 401, distance: 225.1
click at [1139, 401] on textarea "Long description Markdown supported." at bounding box center [1113, 418] width 586 height 169
click at [1194, 349] on textarea "Long description Markdown supported." at bounding box center [1113, 418] width 586 height 169
click at [1218, 344] on textarea "Long description Markdown supported." at bounding box center [1113, 418] width 586 height 169
type textarea "# Loremi Dolors Ametconsec Adipiscingeli Seddoei – 9067 Te 3706, InciDidun utl …"
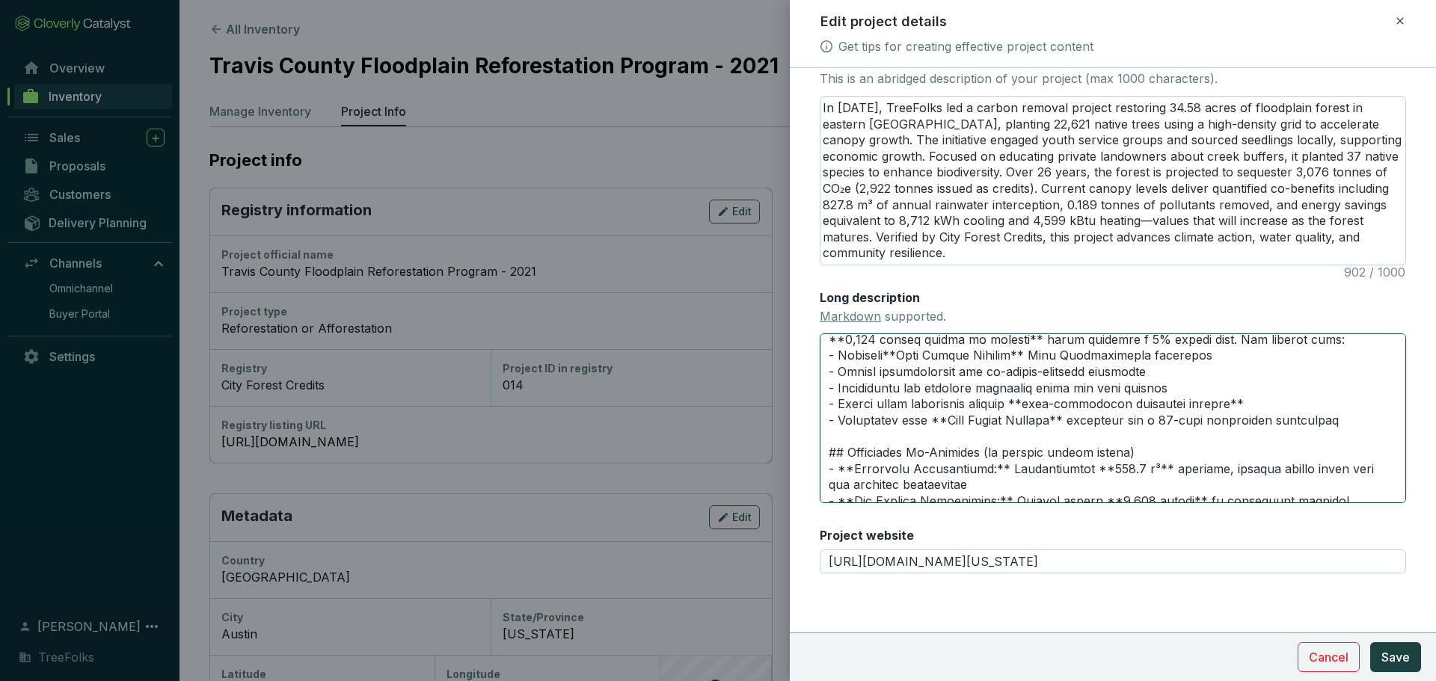
click at [1213, 344] on textarea "Long description Markdown supported." at bounding box center [1113, 418] width 586 height 169
click at [1161, 405] on textarea "Long description Markdown supported." at bounding box center [1113, 418] width 586 height 169
drag, startPoint x: 1170, startPoint y: 403, endPoint x: 846, endPoint y: 403, distance: 323.8
click at [846, 403] on textarea "Long description Markdown supported." at bounding box center [1113, 418] width 586 height 169
type textarea "# Loremi Dolors Ametconsec Adipiscingeli Seddoei – 9067 Te 3706, InciDidun utl …"
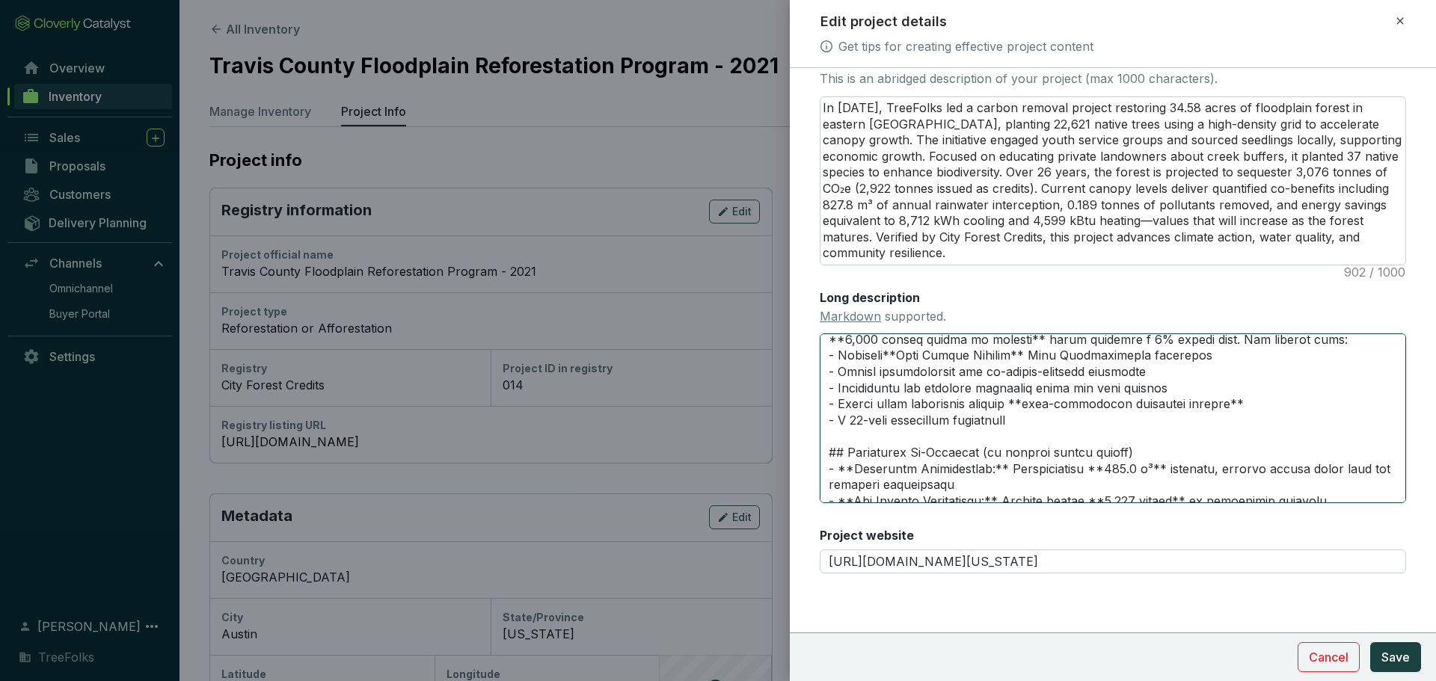
click at [1176, 420] on textarea "Long description Markdown supported." at bounding box center [1113, 418] width 586 height 169
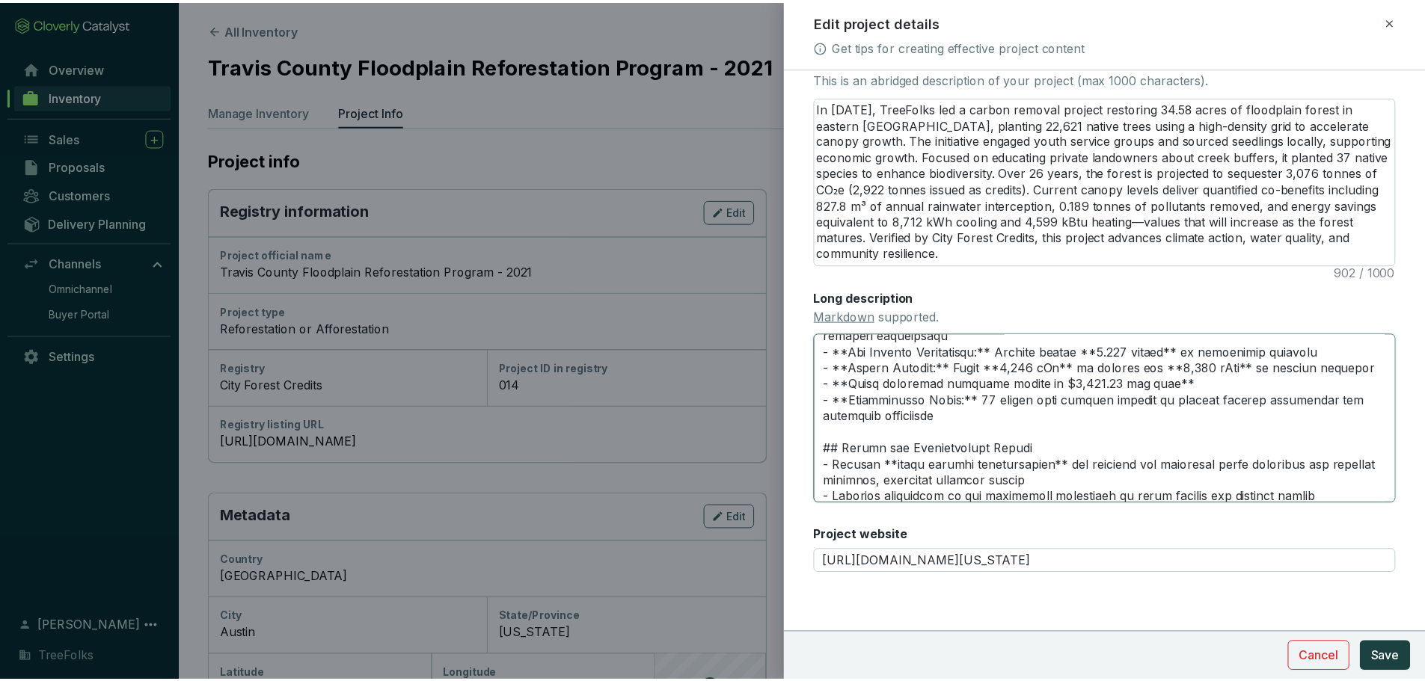
scroll to position [452, 0]
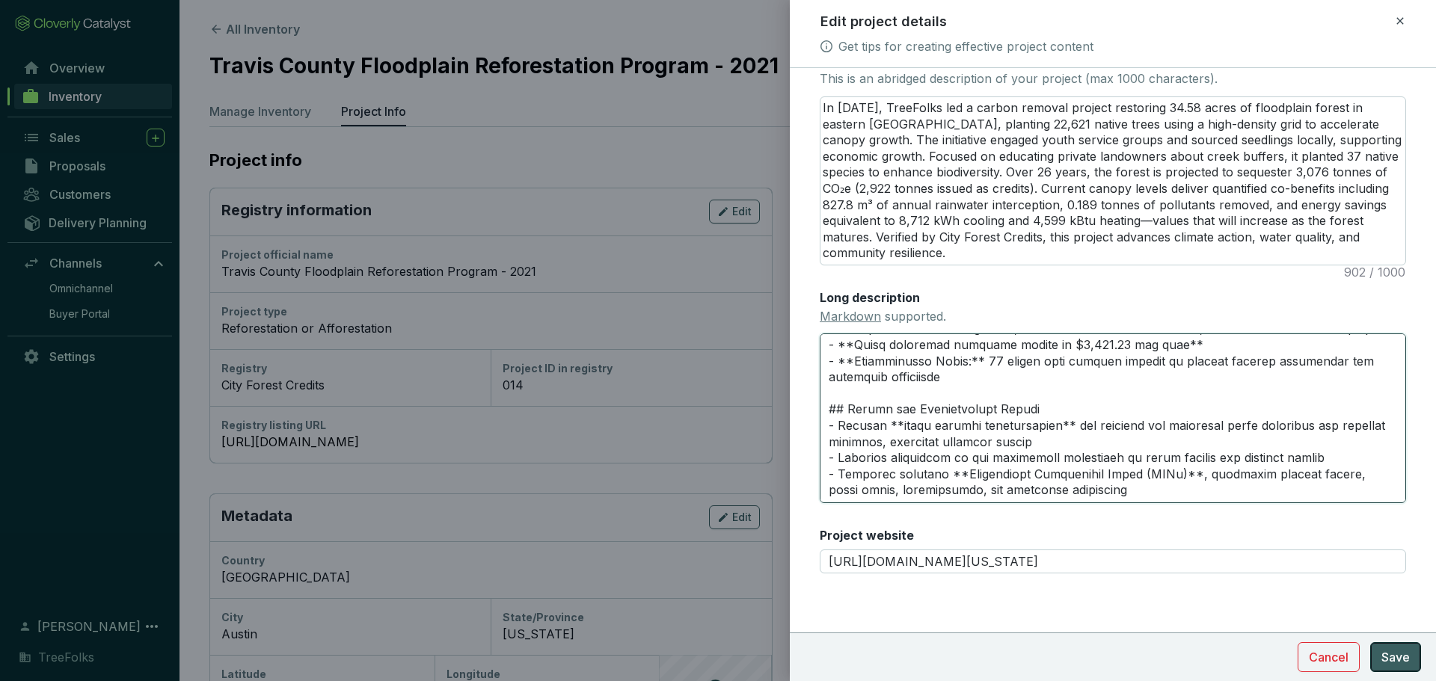
type textarea "# Loremi Dolors Ametconsec Adipiscingeli Seddoei – 9067 Te 3706, InciDidun utl …"
click at [1381, 653] on span "Save" at bounding box center [1395, 657] width 28 height 18
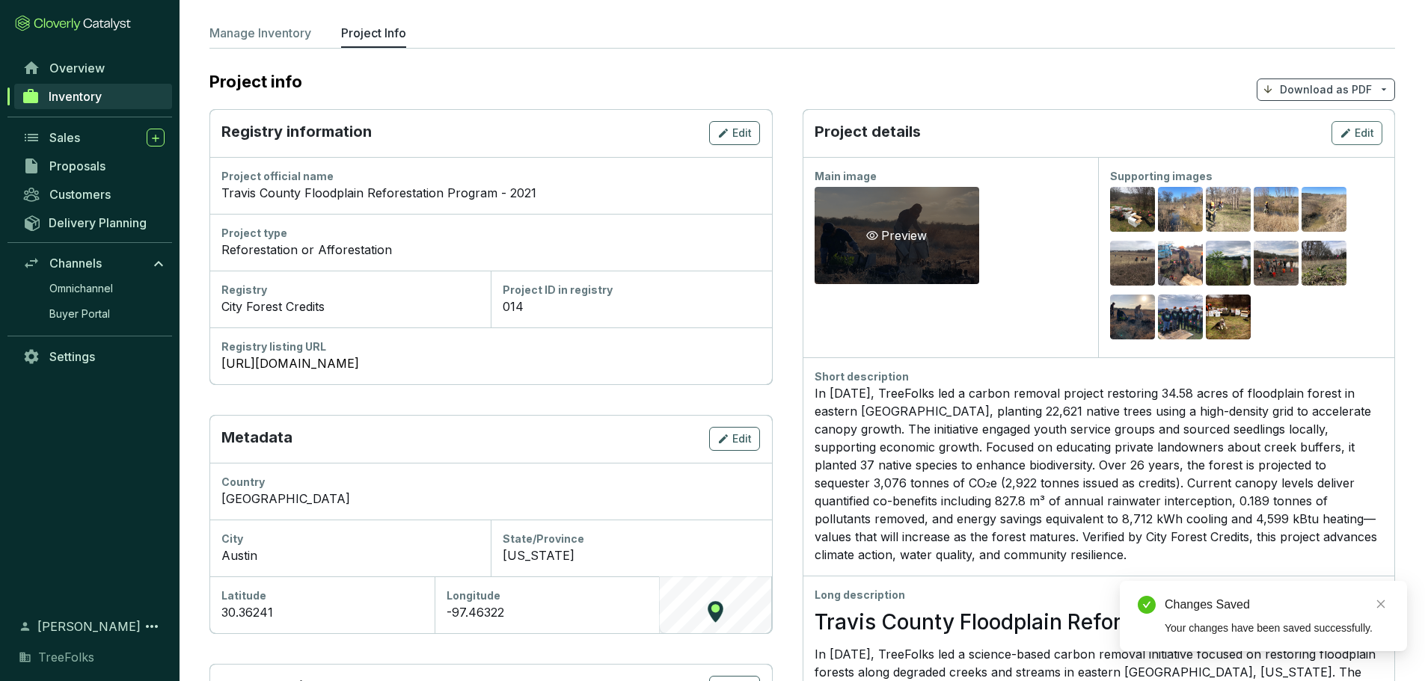
scroll to position [0, 0]
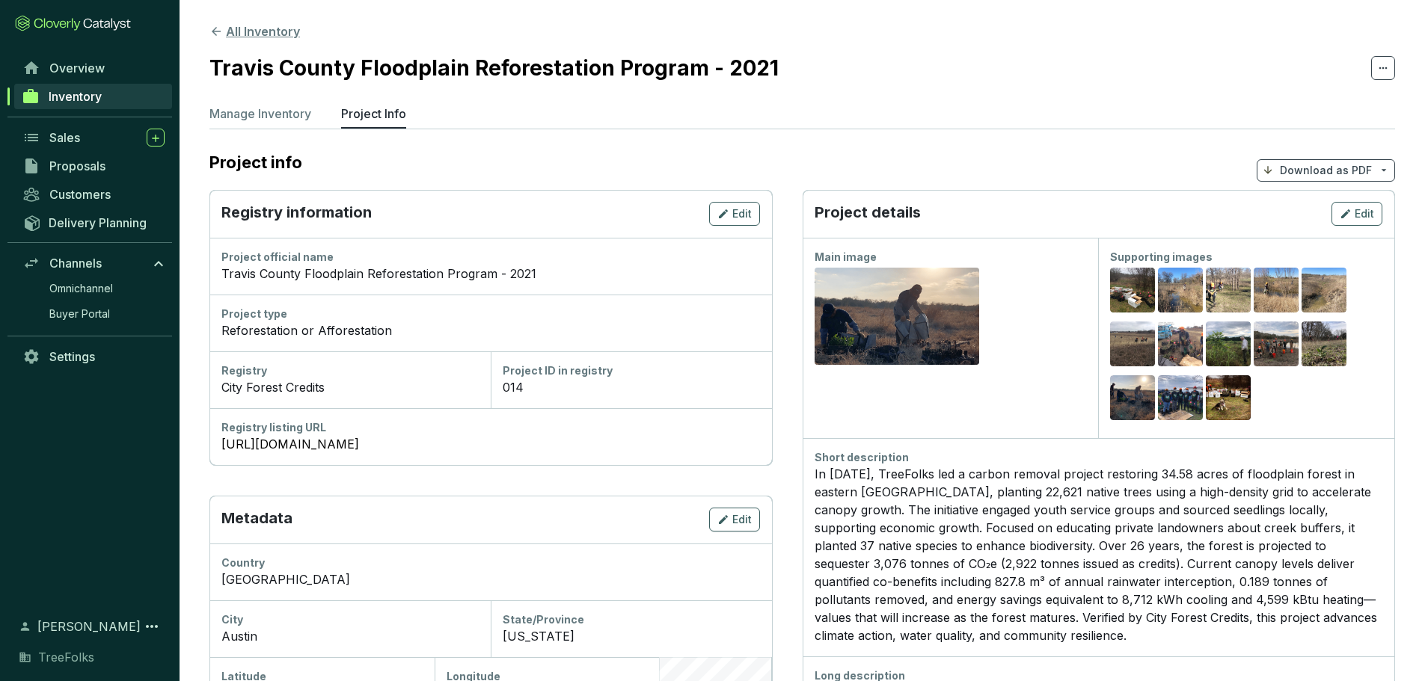
click at [298, 30] on button "All Inventory" at bounding box center [254, 31] width 90 height 18
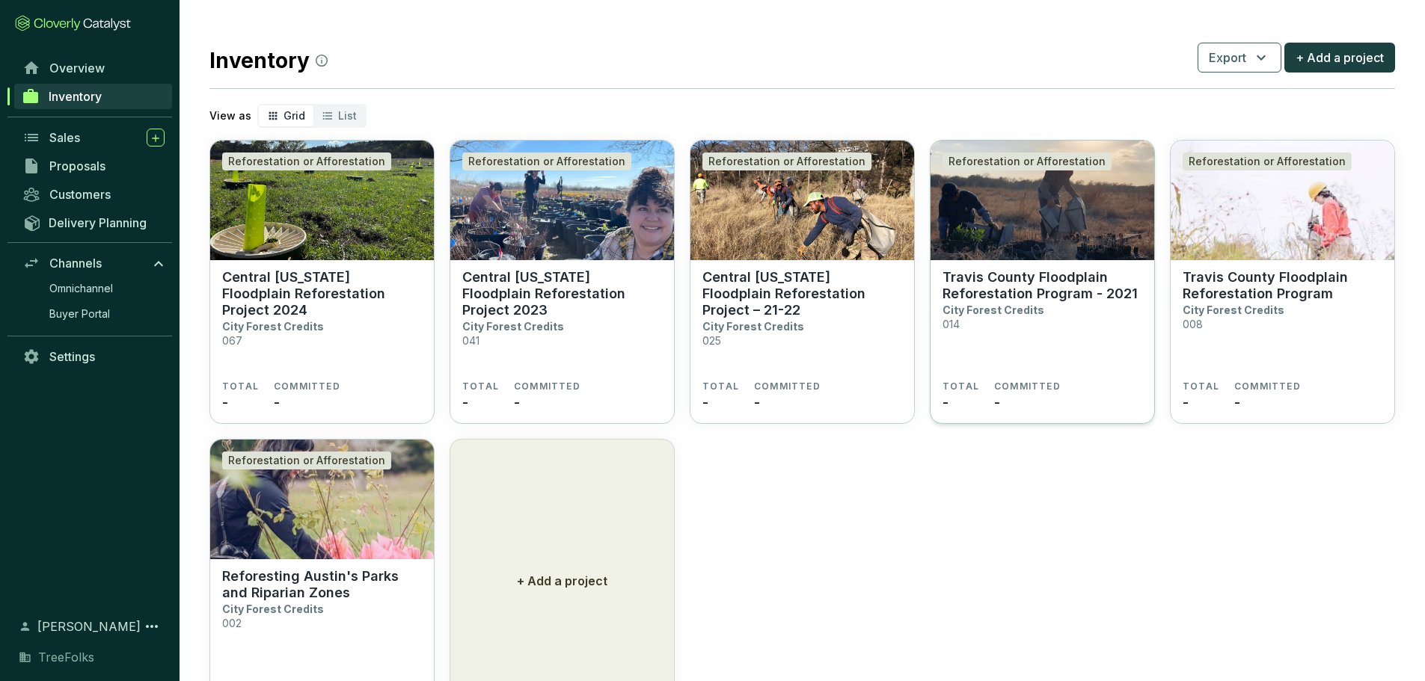
click at [1063, 302] on p "Travis County Floodplain Reforestation Program - 2021" at bounding box center [1042, 285] width 200 height 33
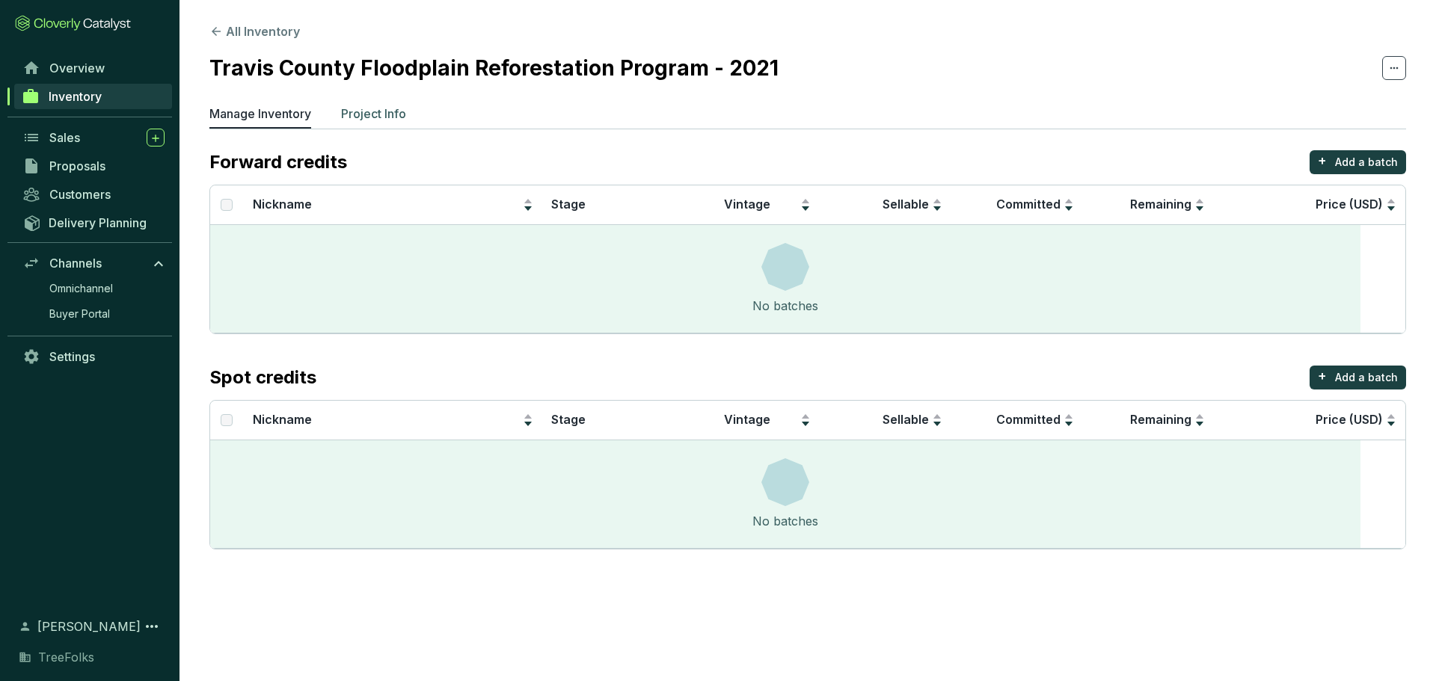
click at [406, 123] on p "Project Info" at bounding box center [373, 114] width 65 height 18
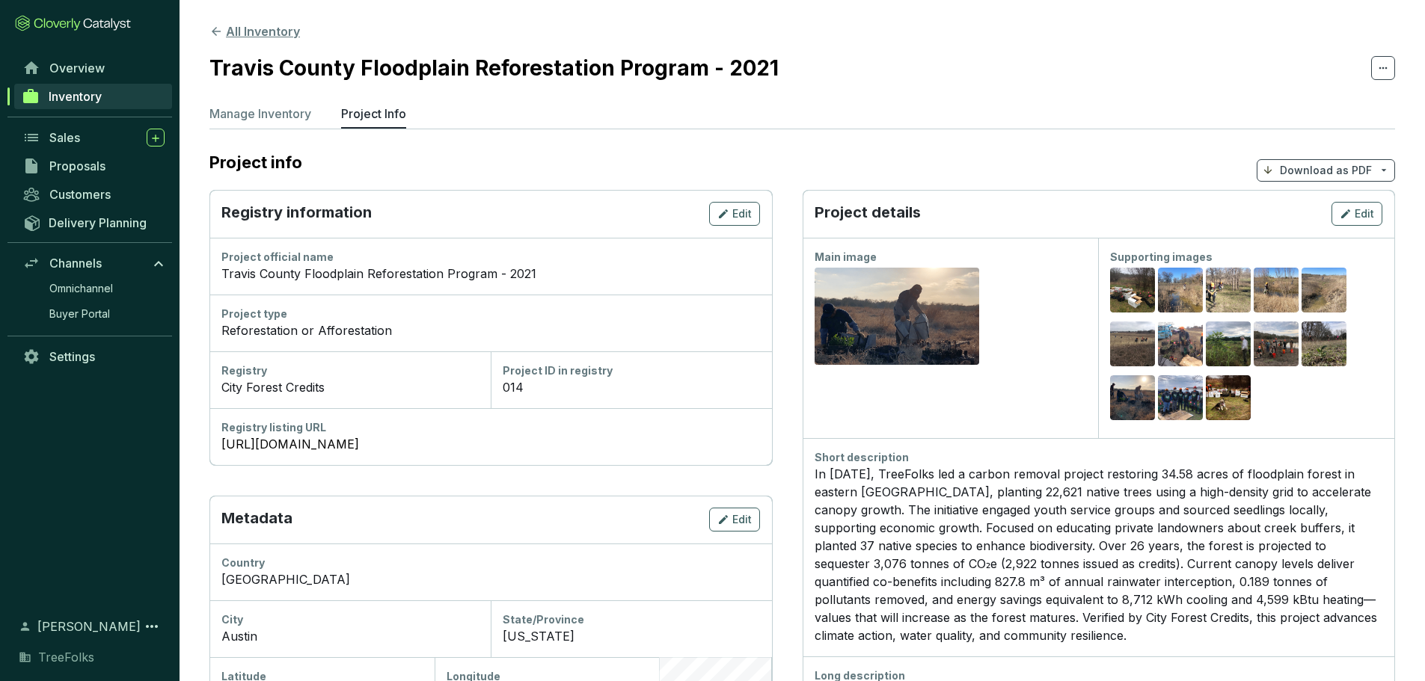
click at [295, 36] on button "All Inventory" at bounding box center [254, 31] width 90 height 18
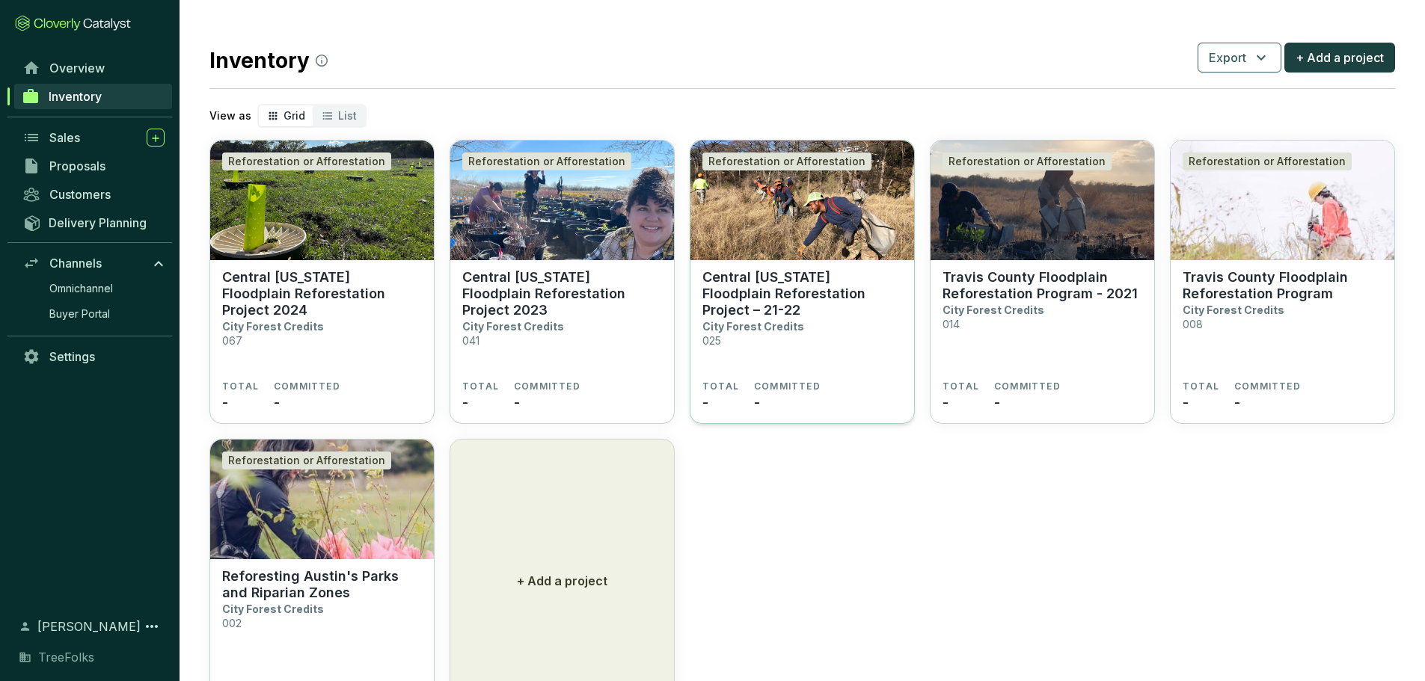
click at [830, 319] on p "Central [US_STATE] Floodplain Reforestation Project – 21-22" at bounding box center [802, 293] width 200 height 49
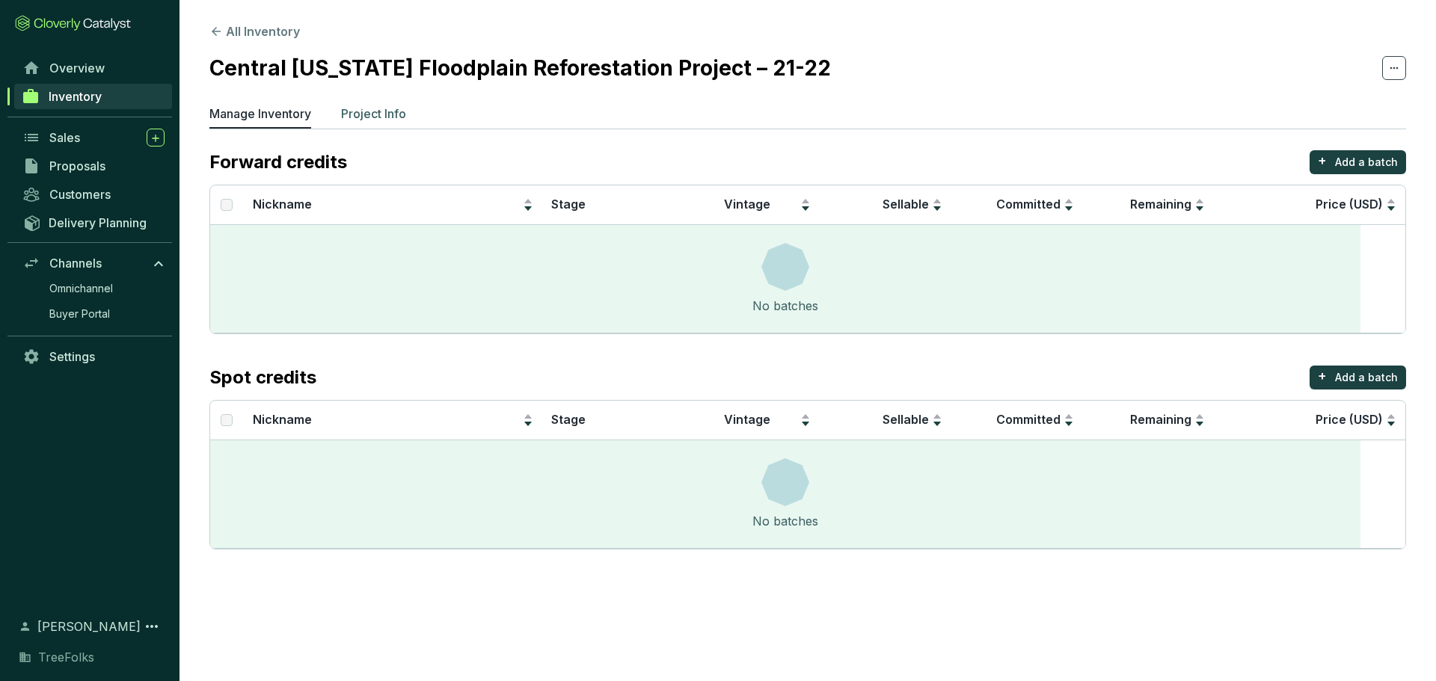
click at [406, 123] on p "Project Info" at bounding box center [373, 114] width 65 height 18
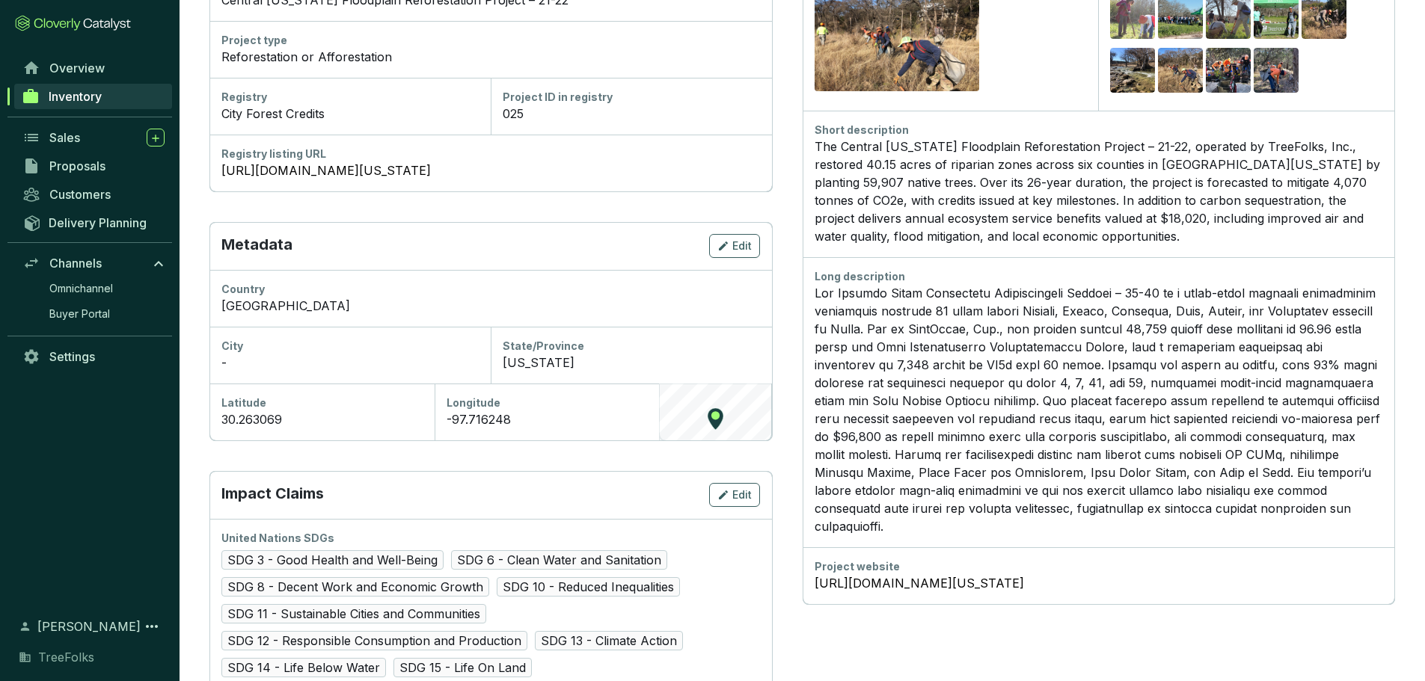
scroll to position [374, 0]
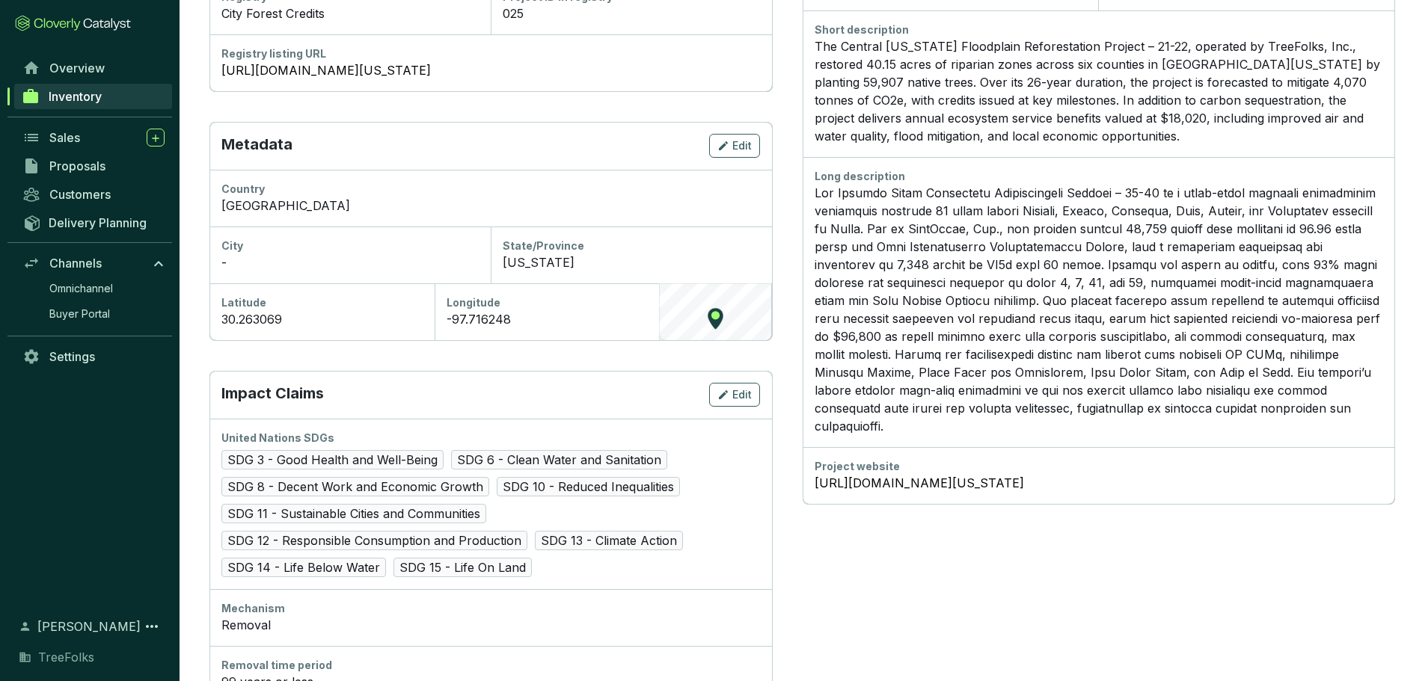
click at [1057, 421] on p at bounding box center [1098, 309] width 568 height 251
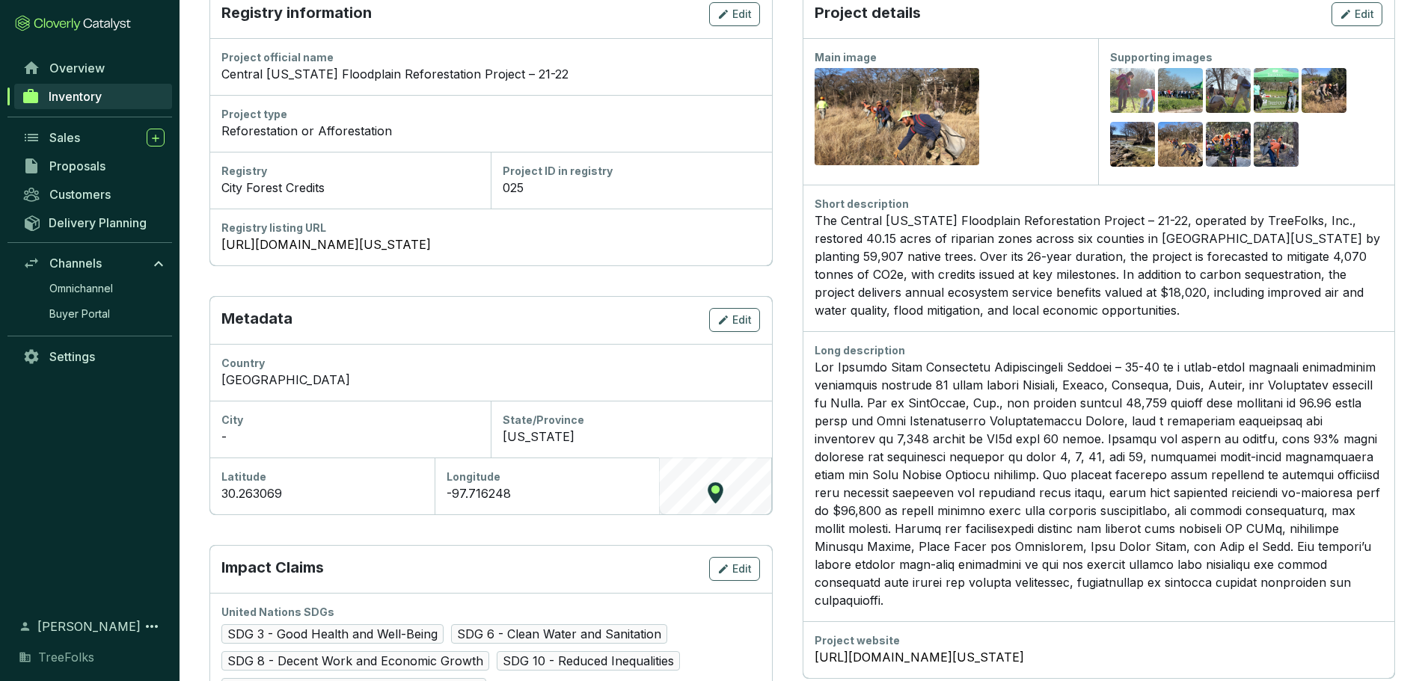
scroll to position [0, 0]
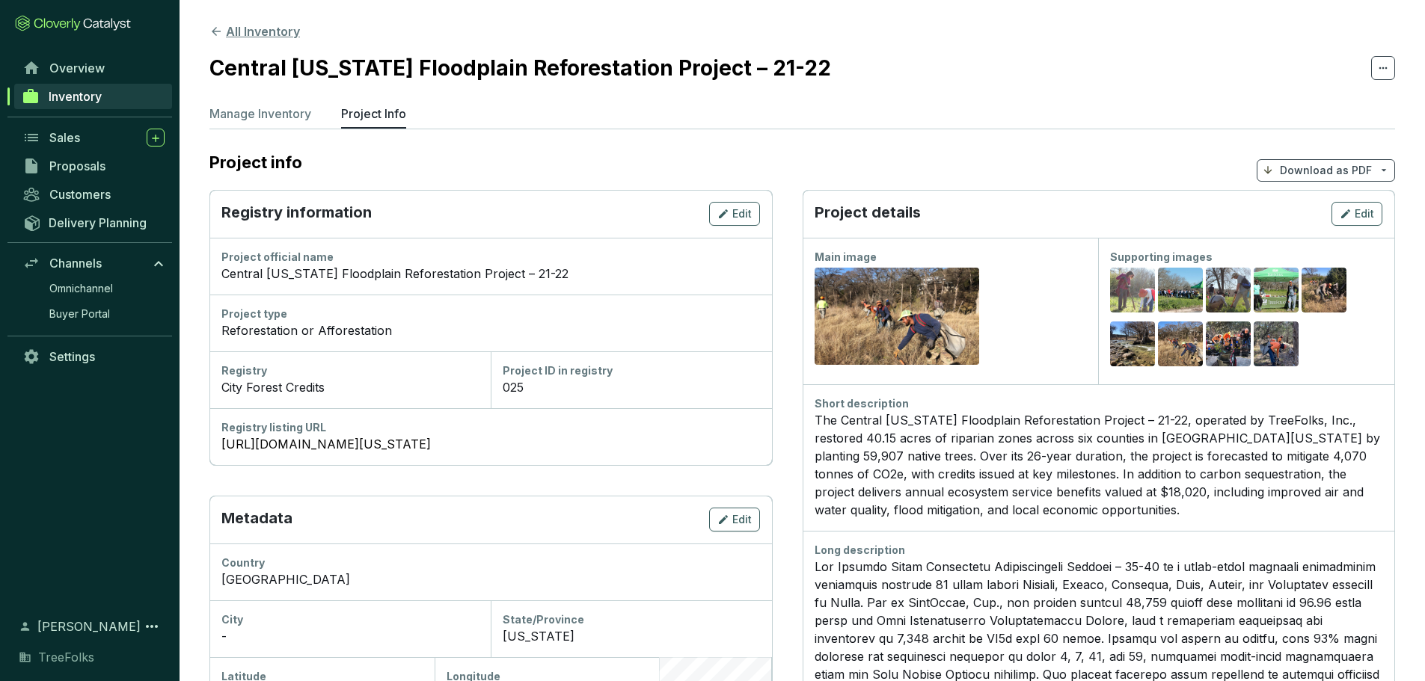
click at [288, 28] on button "All Inventory" at bounding box center [254, 31] width 90 height 18
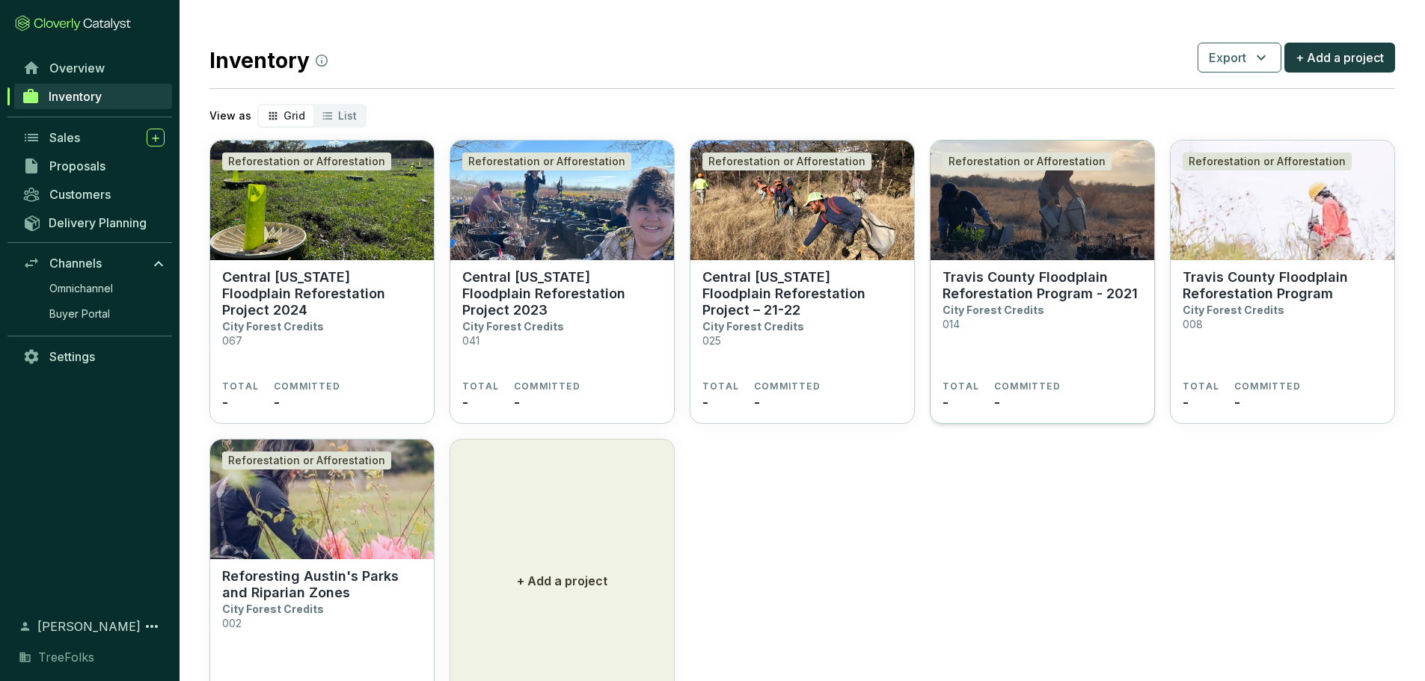
click at [1093, 302] on p "Travis County Floodplain Reforestation Program - 2021" at bounding box center [1042, 285] width 200 height 33
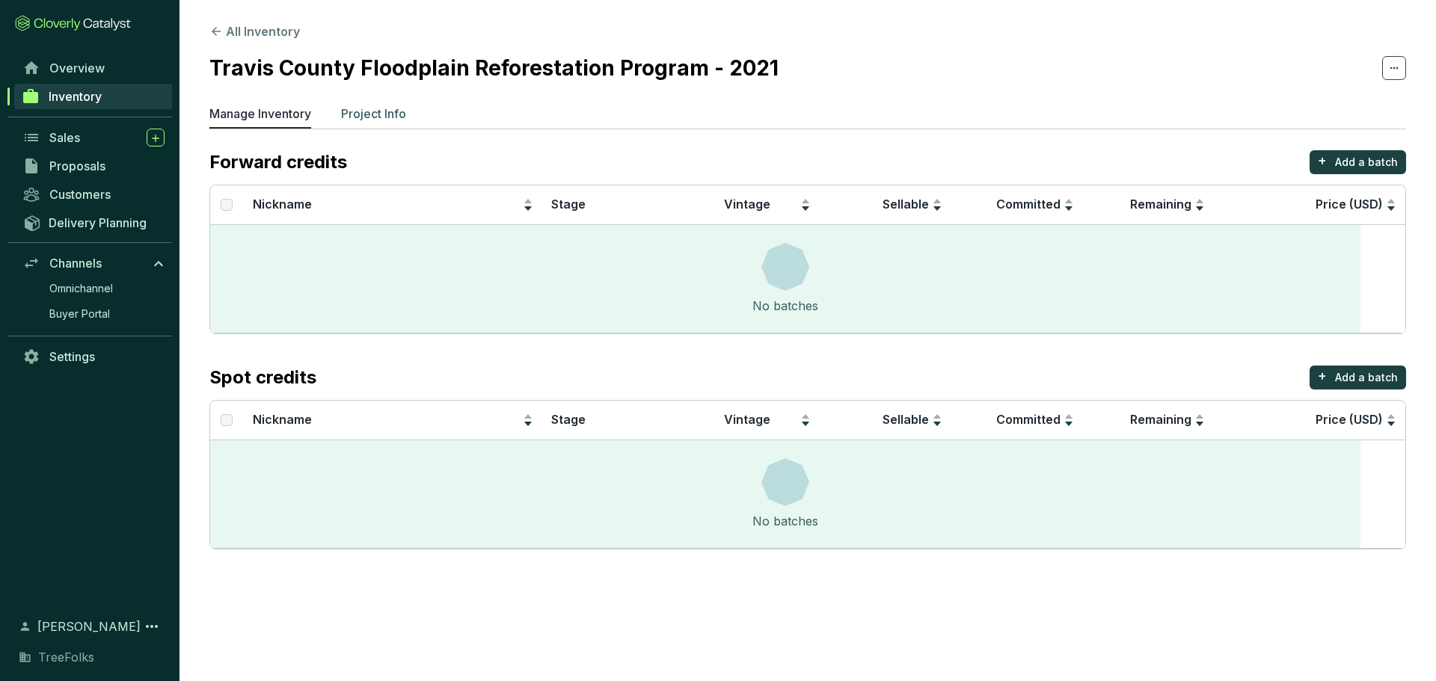
click at [406, 120] on p "Project Info" at bounding box center [373, 114] width 65 height 18
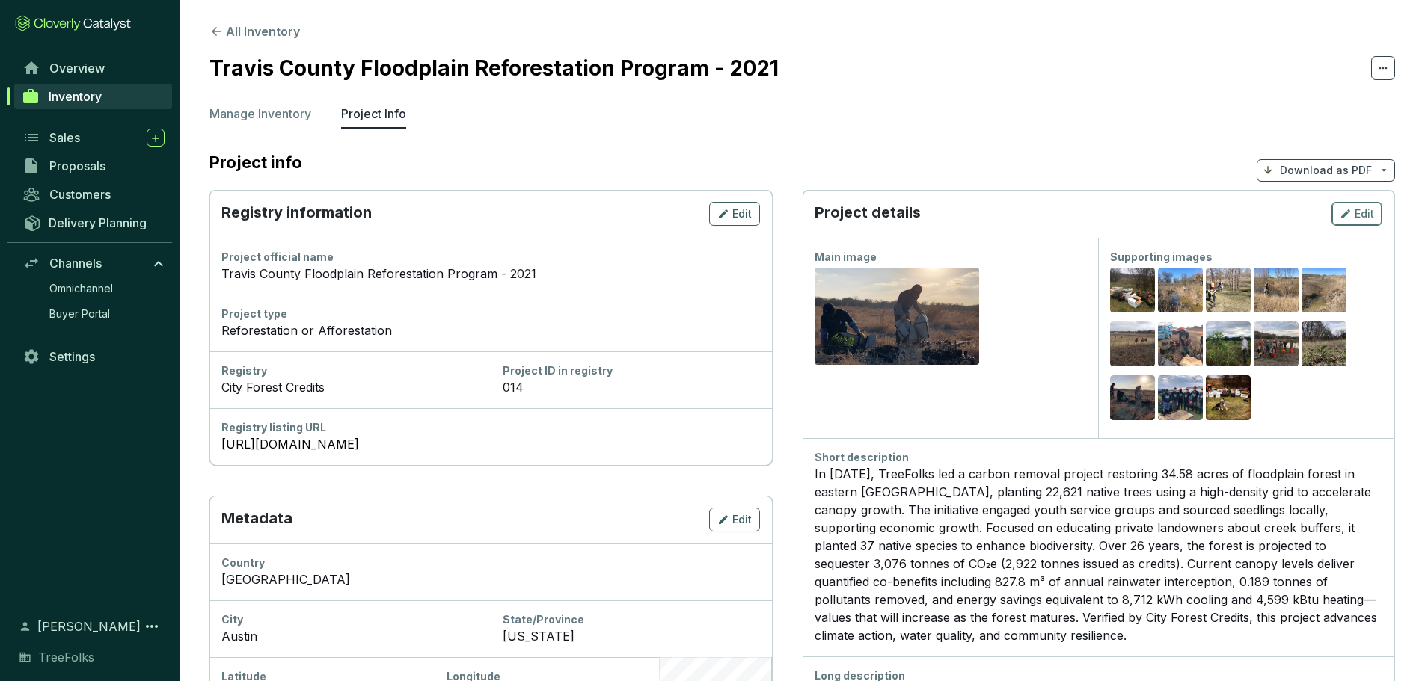
click at [1362, 221] on span "Edit" at bounding box center [1363, 213] width 19 height 15
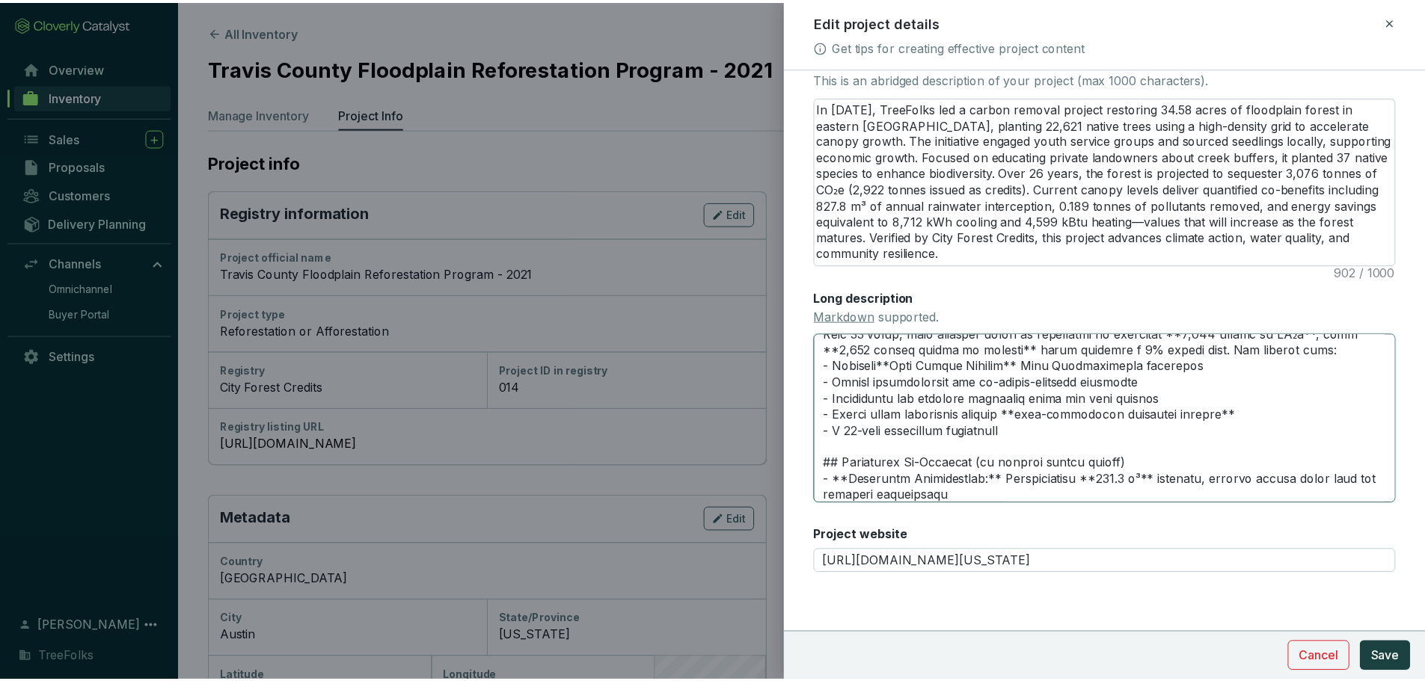
scroll to position [147, 0]
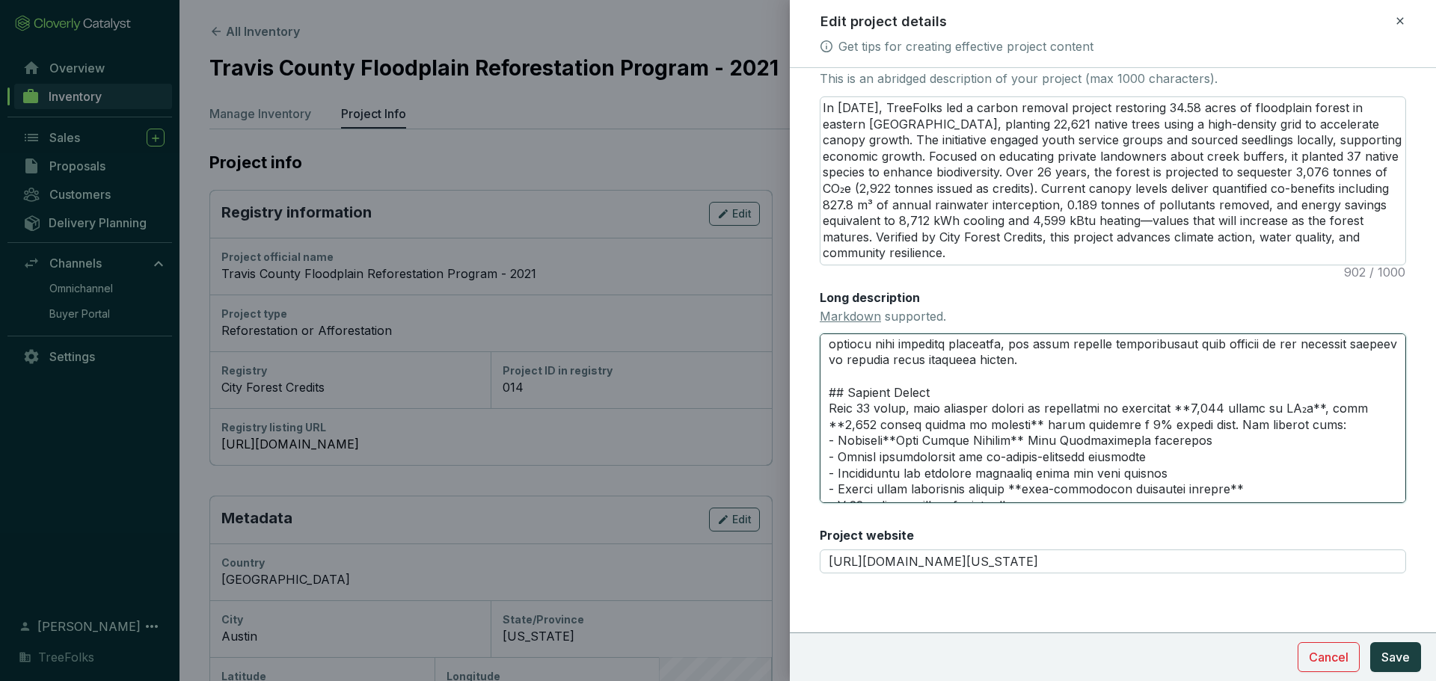
drag, startPoint x: 1070, startPoint y: 408, endPoint x: 837, endPoint y: 421, distance: 233.7
click at [837, 421] on textarea "Long description Markdown supported." at bounding box center [1113, 418] width 586 height 169
click at [1396, 24] on icon at bounding box center [1399, 20] width 7 height 7
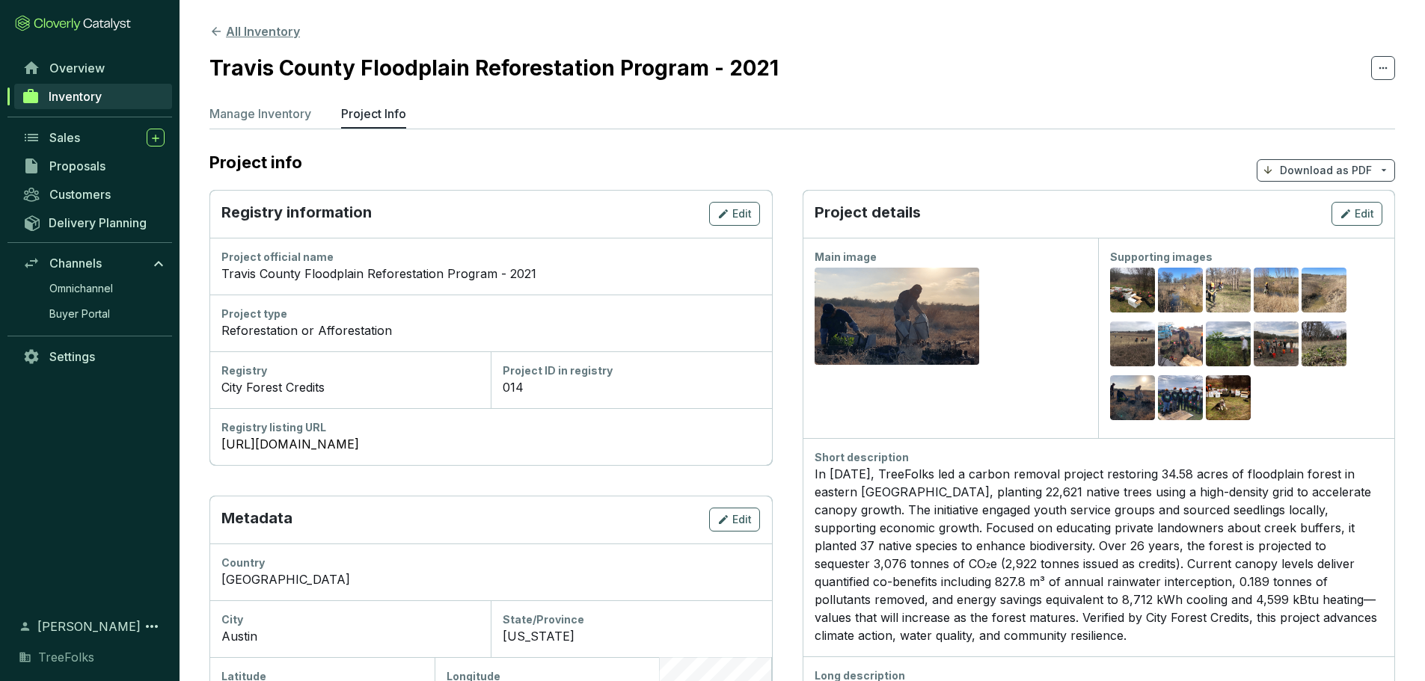
click at [274, 30] on button "All Inventory" at bounding box center [254, 31] width 90 height 18
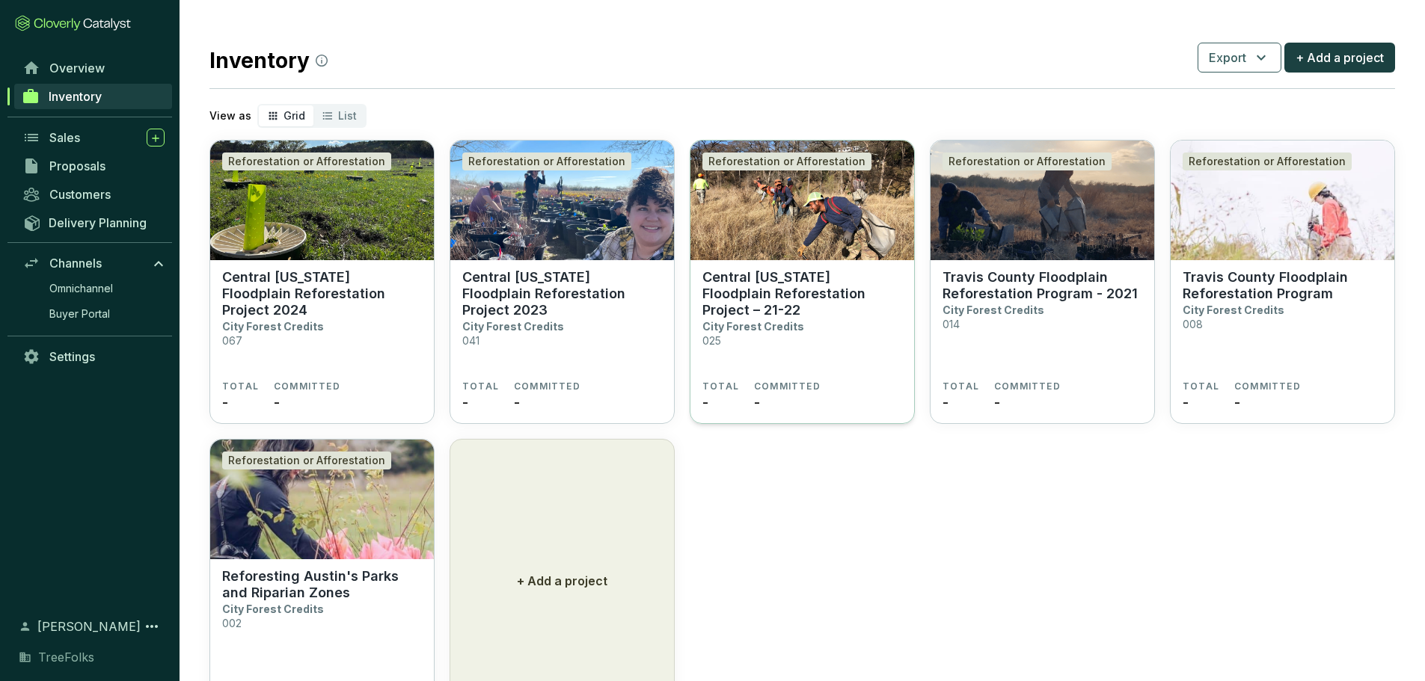
click at [838, 319] on p "Central [US_STATE] Floodplain Reforestation Project – 21-22" at bounding box center [802, 293] width 200 height 49
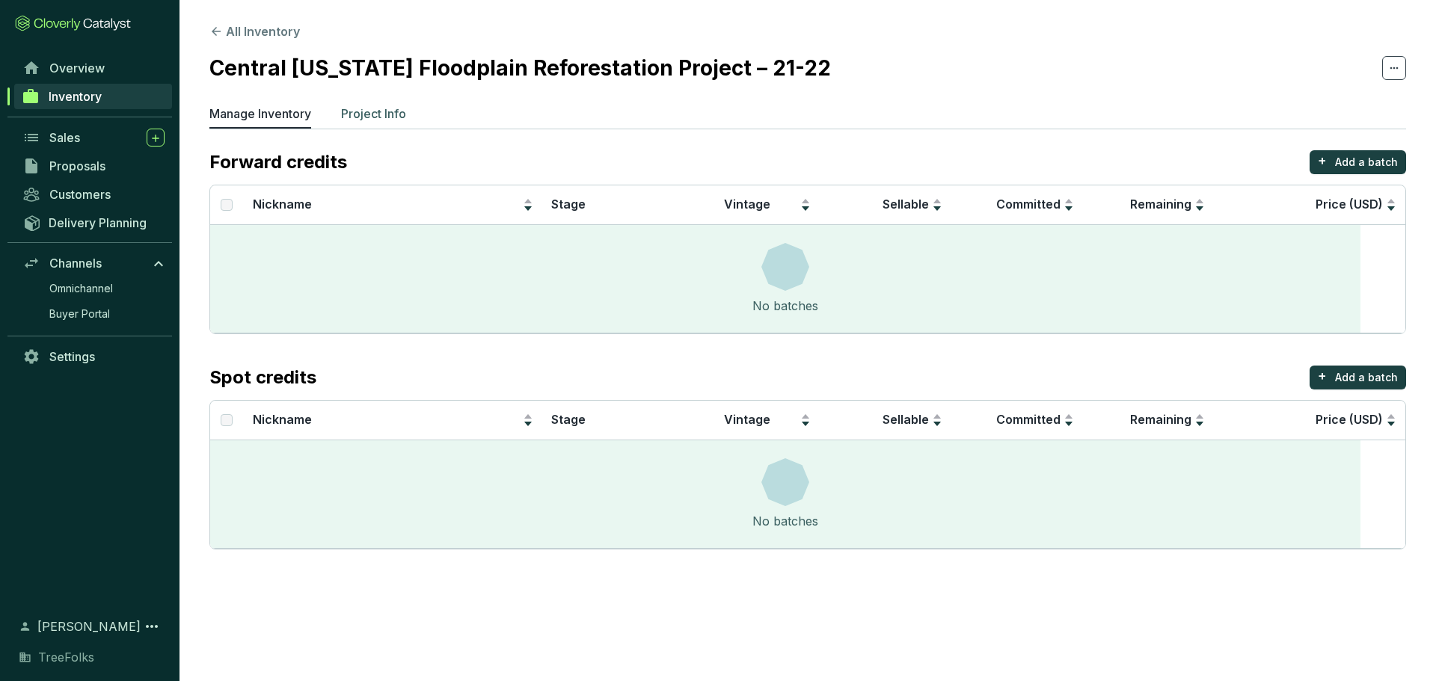
click at [406, 119] on p "Project Info" at bounding box center [373, 114] width 65 height 18
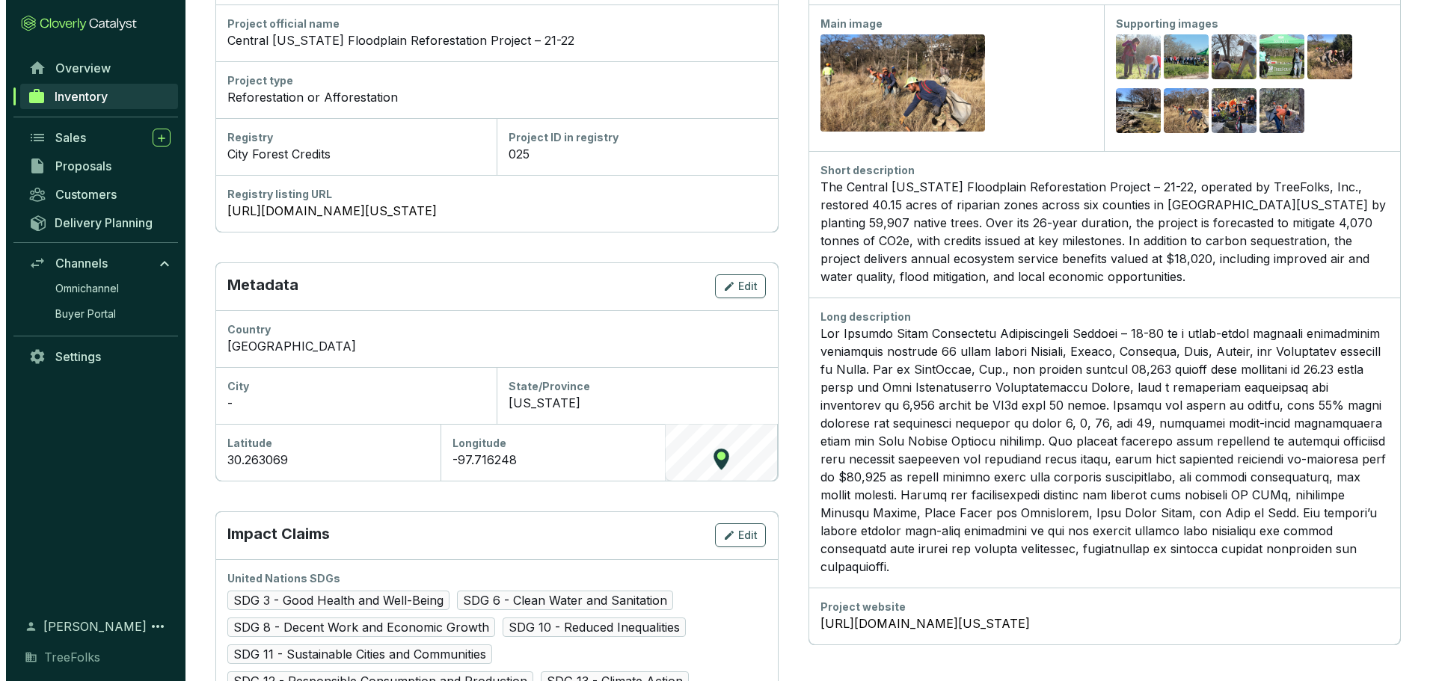
scroll to position [224, 0]
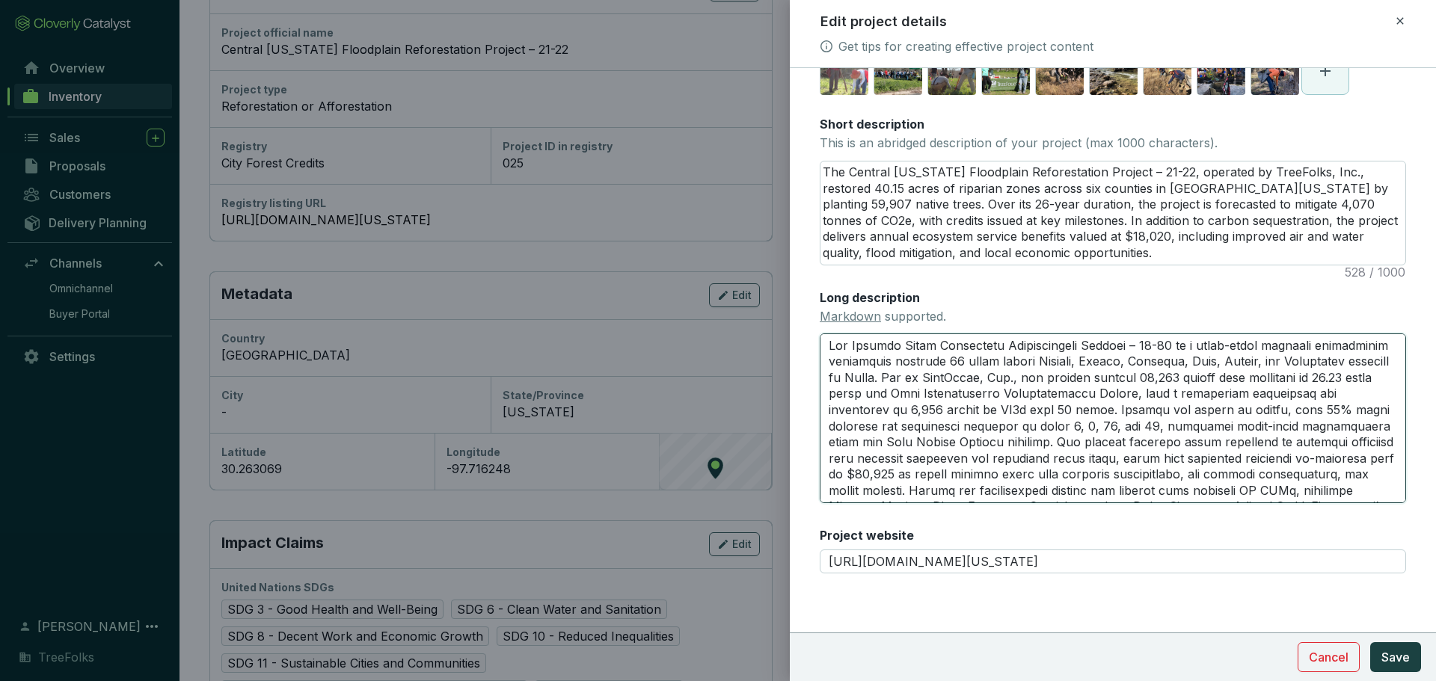
scroll to position [65, 0]
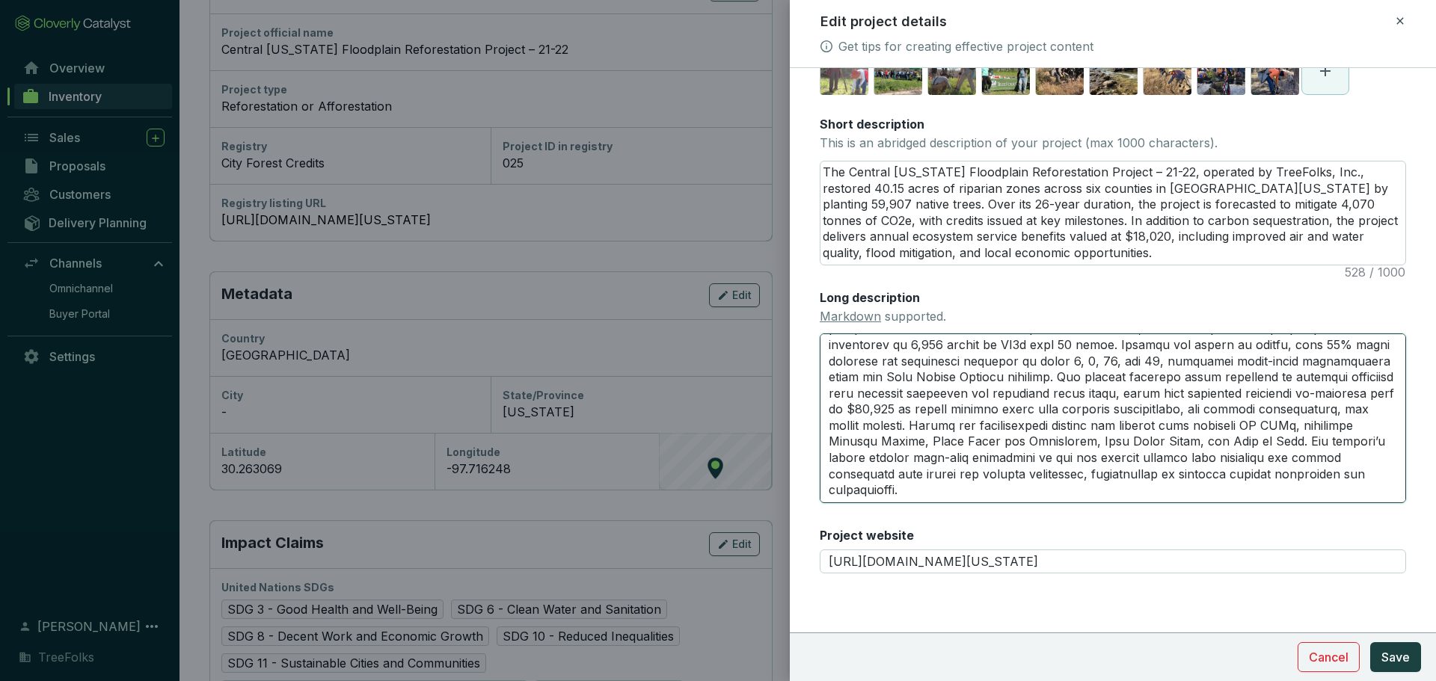
drag, startPoint x: 836, startPoint y: 323, endPoint x: 1215, endPoint y: 506, distance: 420.1
click at [1215, 506] on div "Main image Recommended pixel size is: 1600 x 1200. Maximum supported file size …" at bounding box center [1113, 222] width 586 height 738
